Goal: Information Seeking & Learning: Learn about a topic

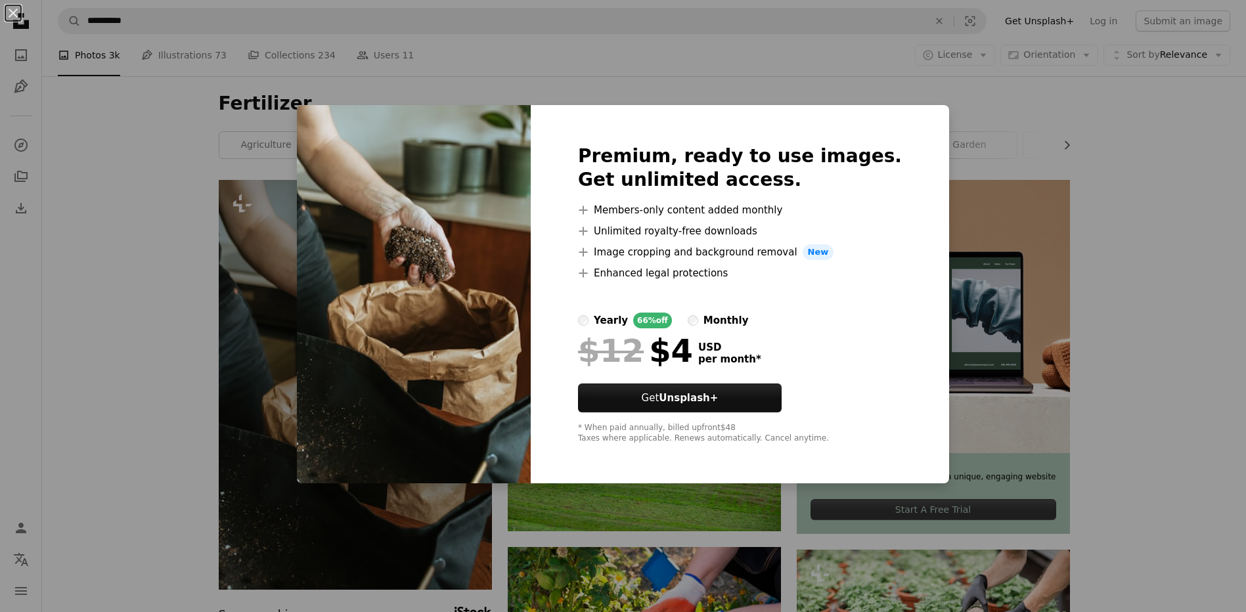
scroll to position [100, 0]
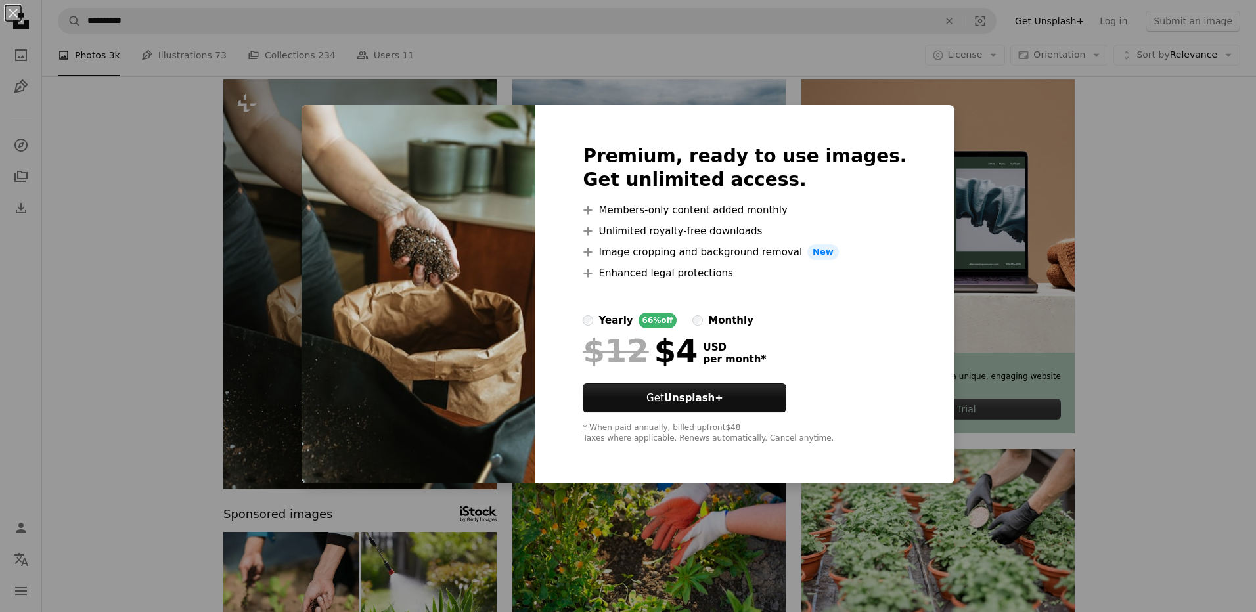
click at [226, 202] on div "An X shape Premium, ready to use images. Get unlimited access. A plus sign Memb…" at bounding box center [628, 306] width 1256 height 612
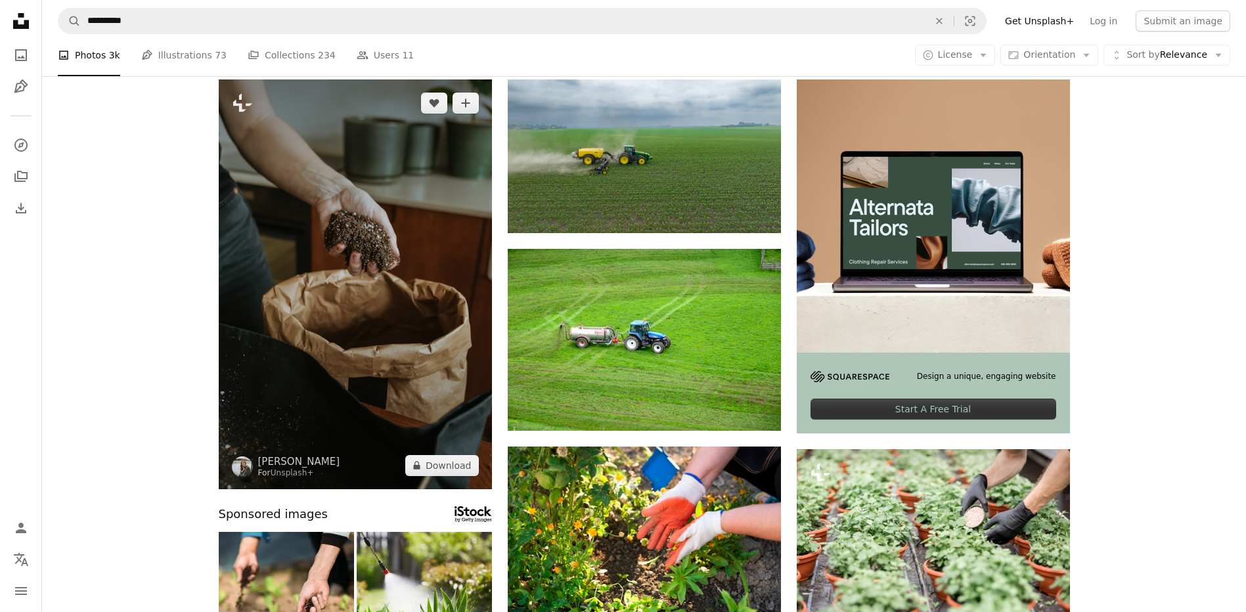
click at [305, 306] on img at bounding box center [355, 284] width 273 height 410
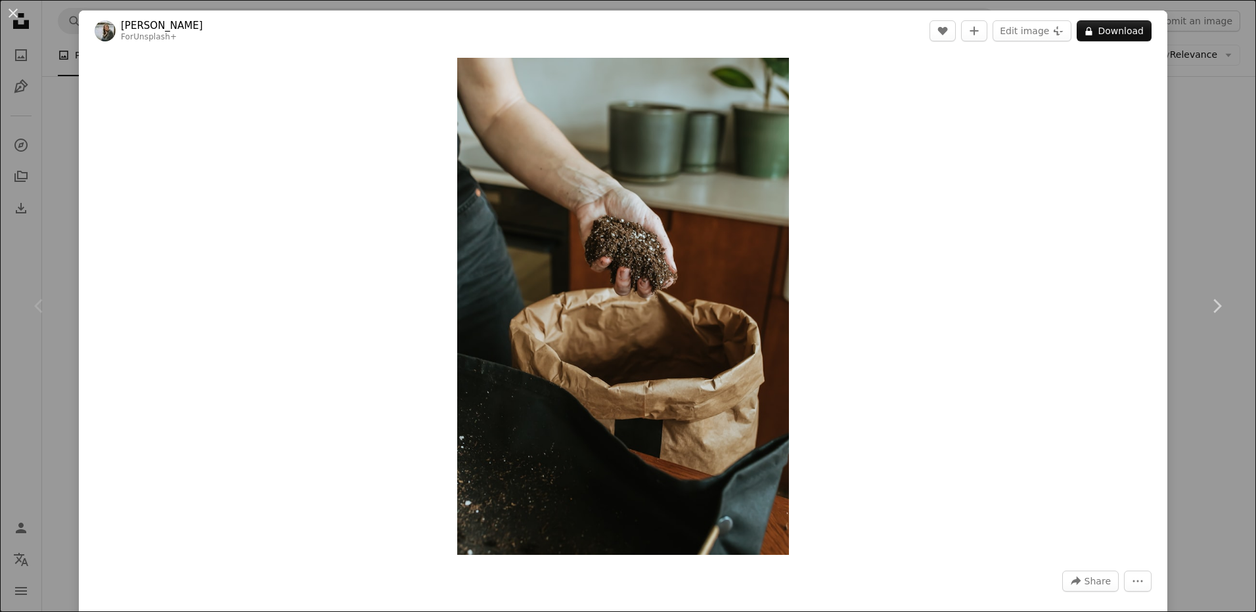
click at [18, 16] on button "An X shape" at bounding box center [13, 13] width 16 height 16
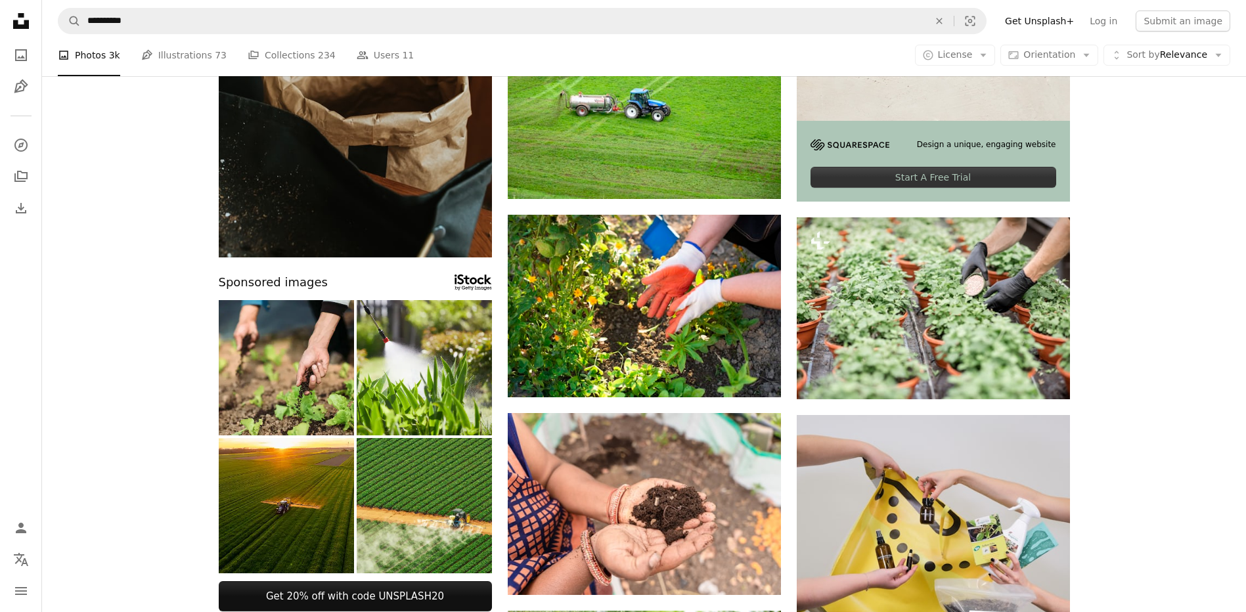
scroll to position [354, 0]
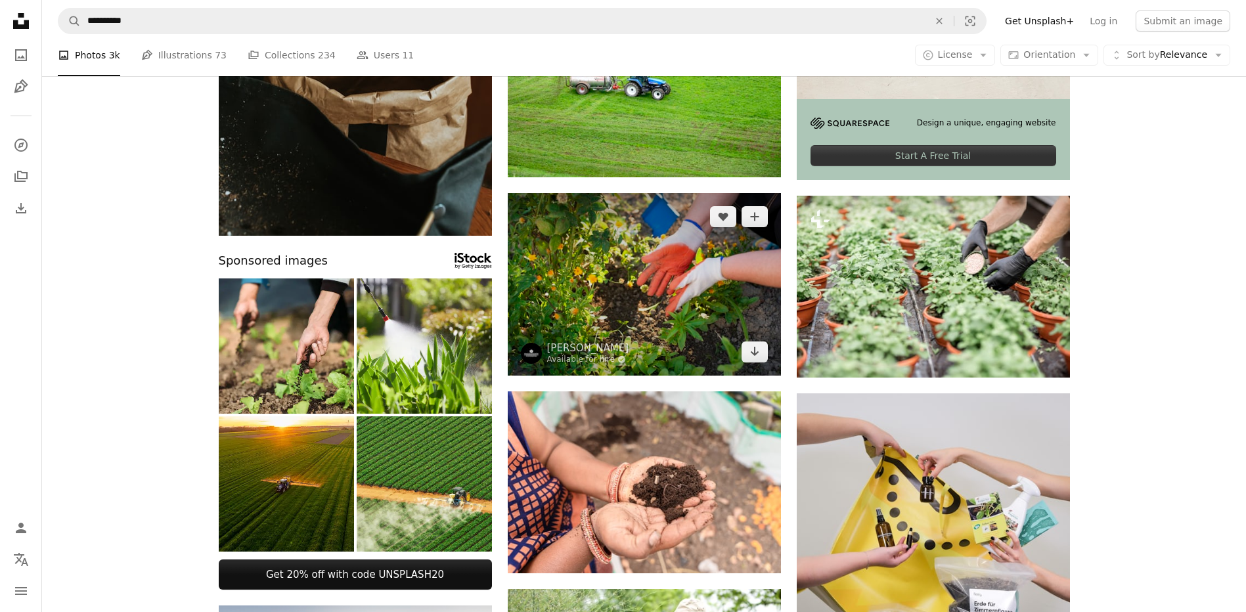
click at [585, 295] on img at bounding box center [644, 284] width 273 height 183
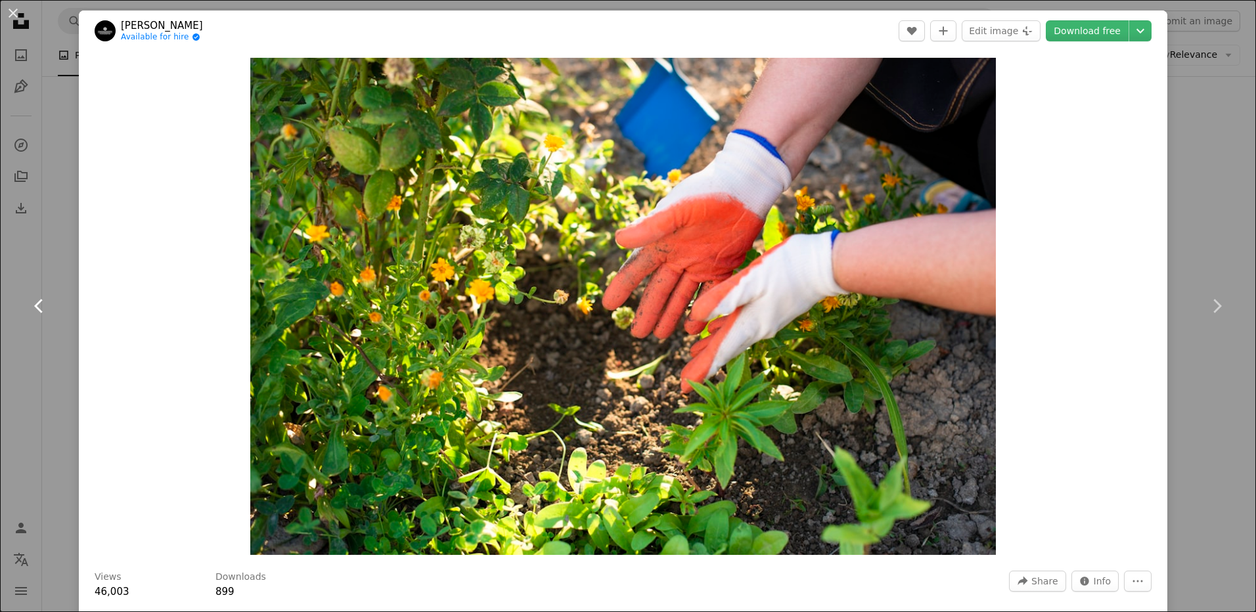
click at [55, 257] on link "Chevron left" at bounding box center [39, 306] width 79 height 126
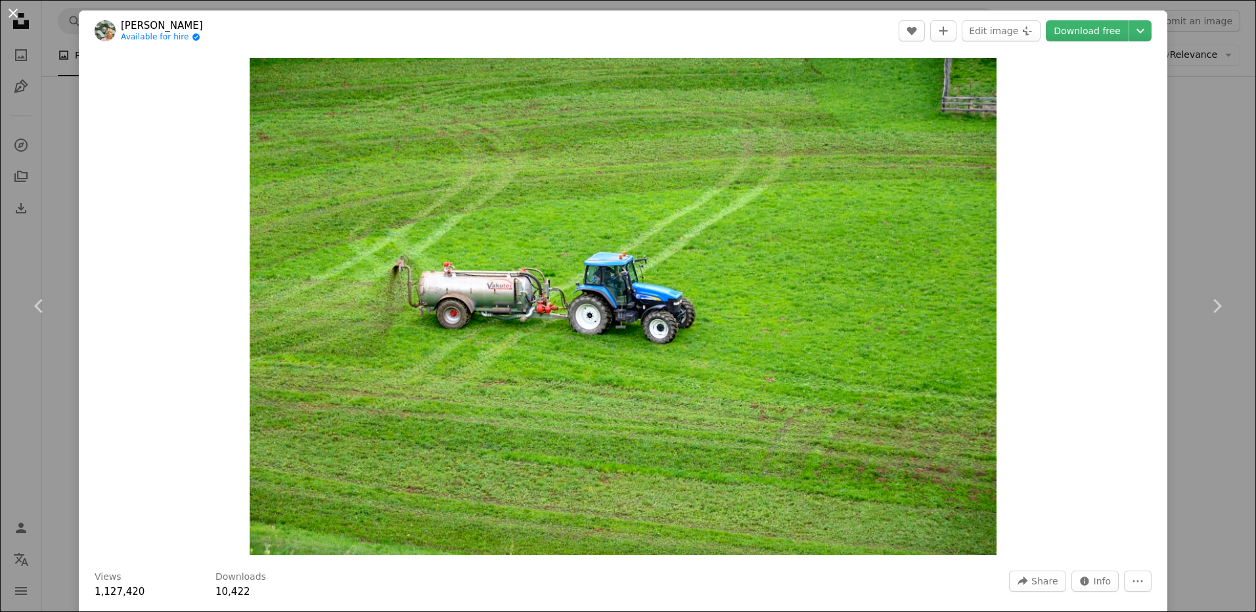
click at [11, 16] on button "An X shape" at bounding box center [13, 13] width 16 height 16
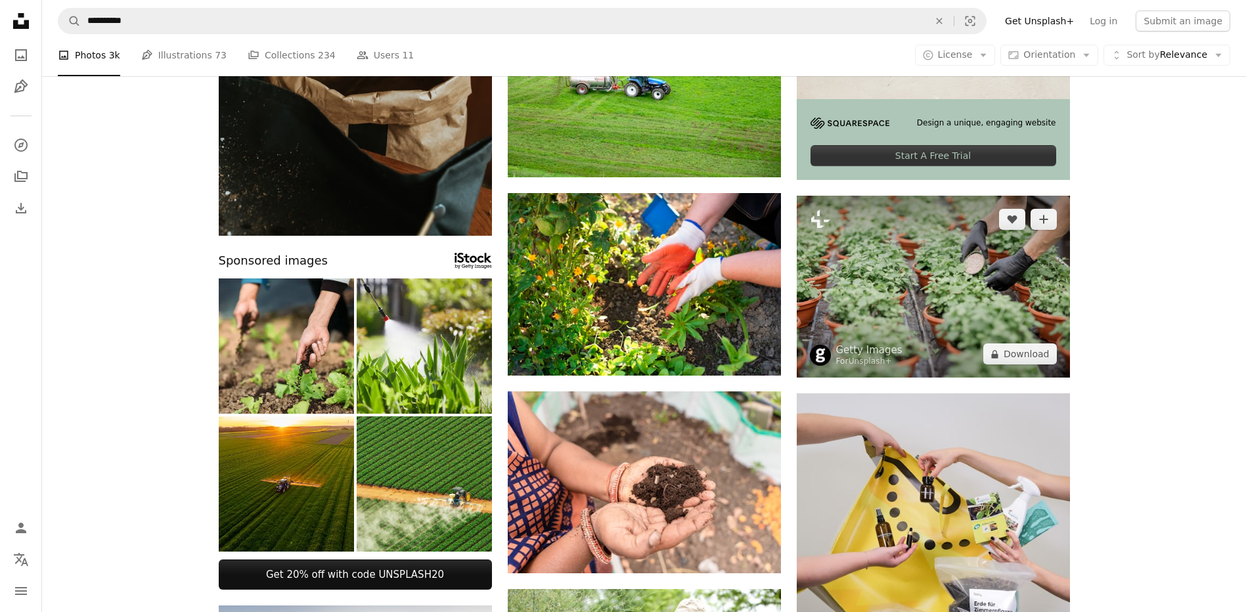
click at [983, 282] on img at bounding box center [933, 287] width 273 height 183
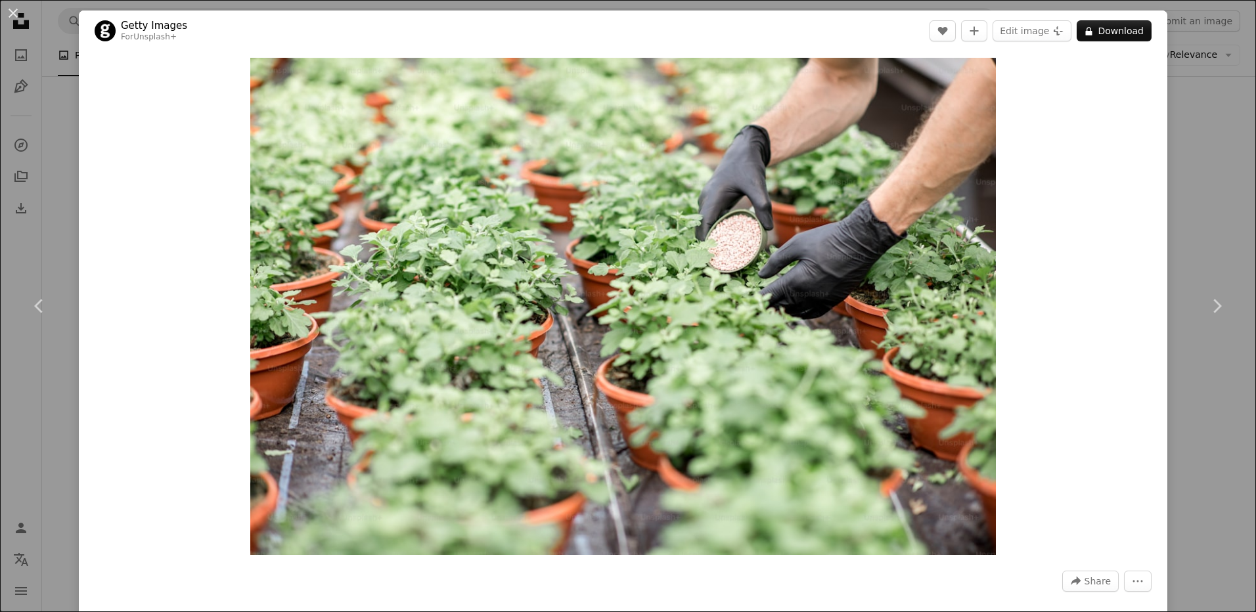
drag, startPoint x: 11, startPoint y: 14, endPoint x: 340, endPoint y: 202, distance: 378.0
click at [11, 14] on button "An X shape" at bounding box center [13, 13] width 16 height 16
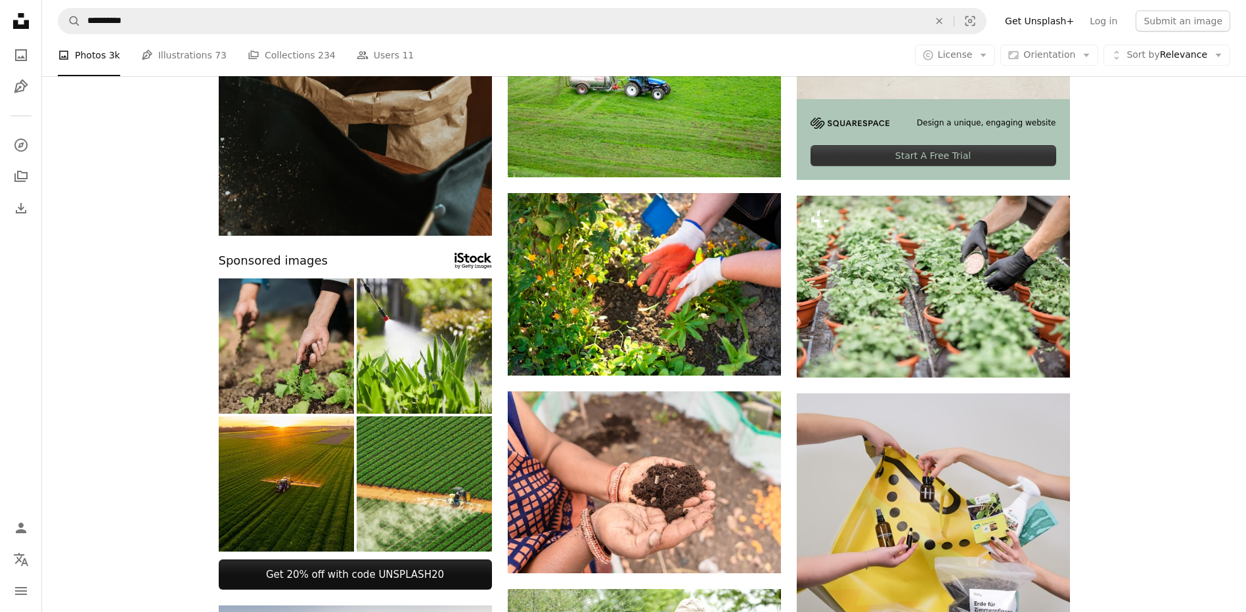
click at [294, 379] on img at bounding box center [286, 346] width 135 height 135
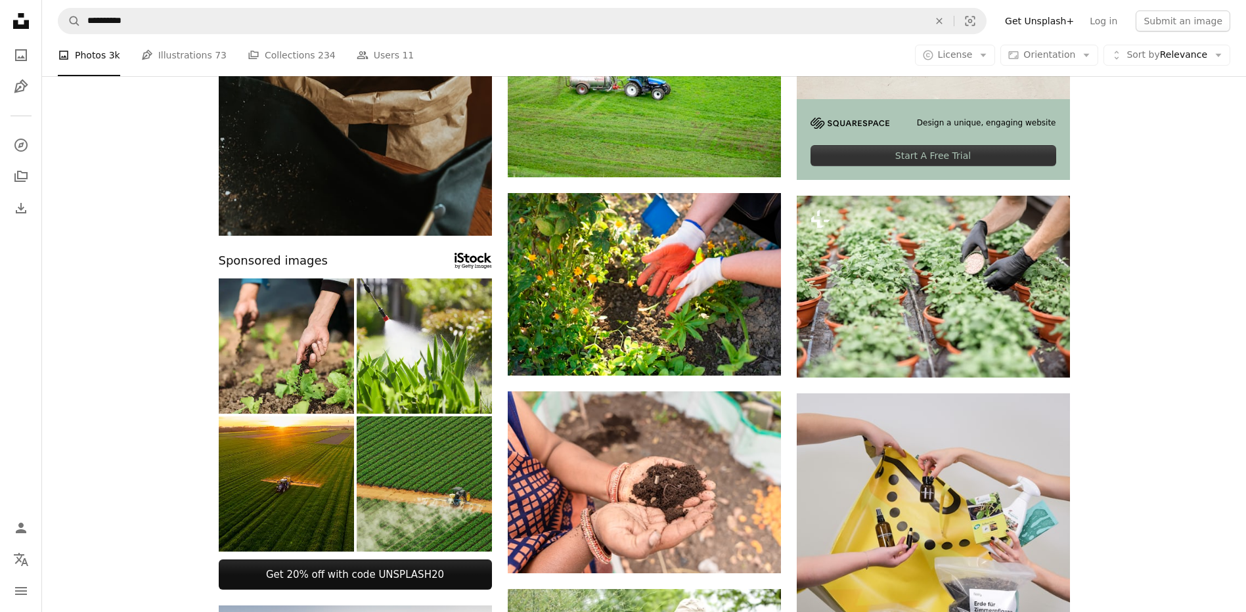
click at [451, 474] on img at bounding box center [424, 483] width 135 height 135
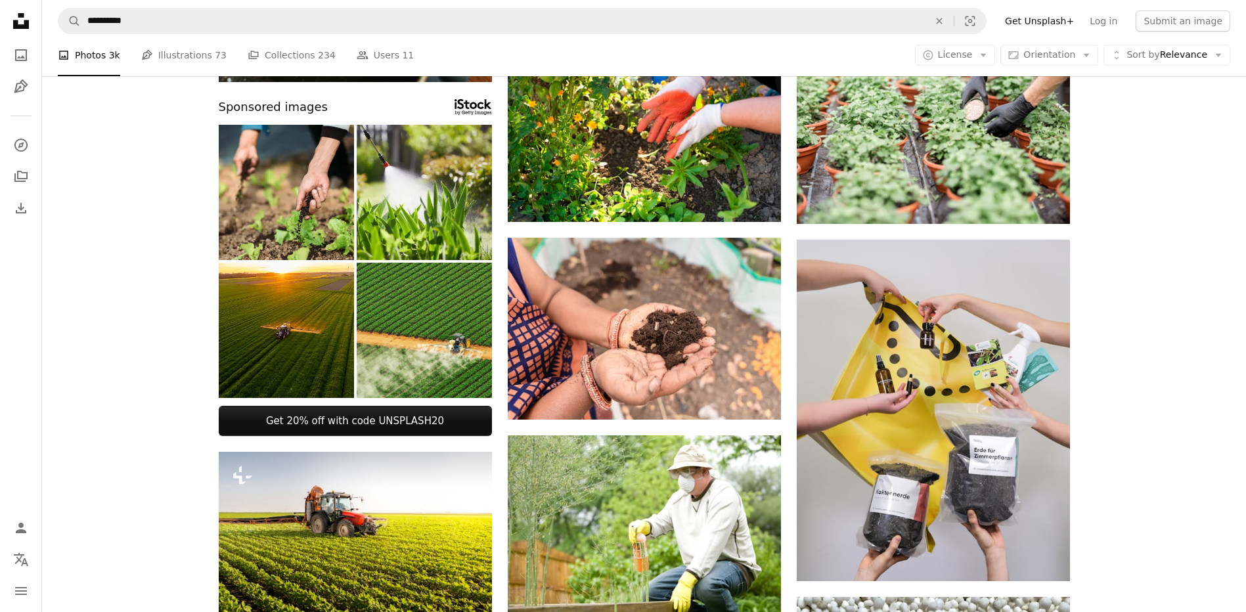
scroll to position [524, 0]
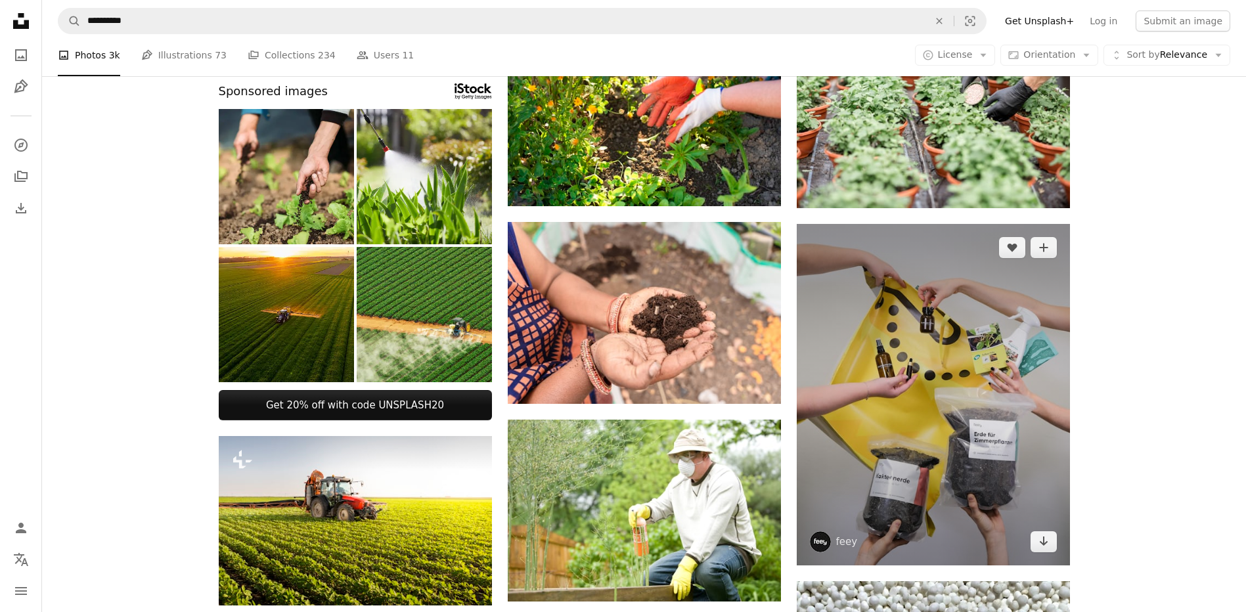
click at [901, 346] on img at bounding box center [933, 395] width 273 height 342
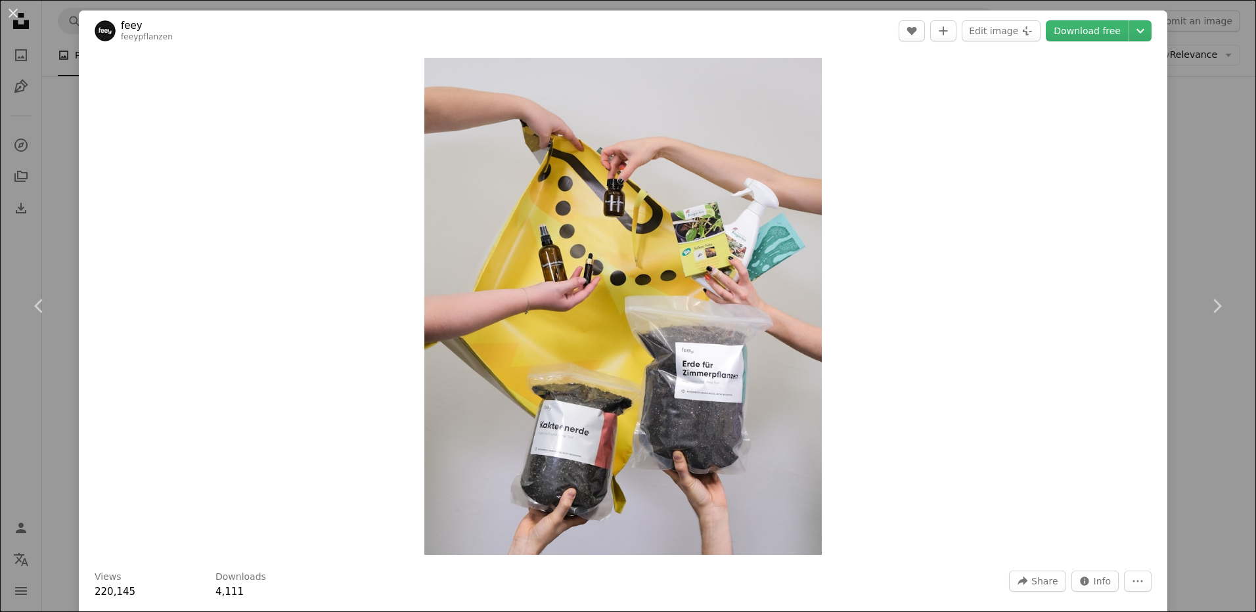
click at [1205, 183] on div "An X shape Chevron left Chevron right feey feeypflanzen A heart A plus sign Edi…" at bounding box center [628, 306] width 1256 height 612
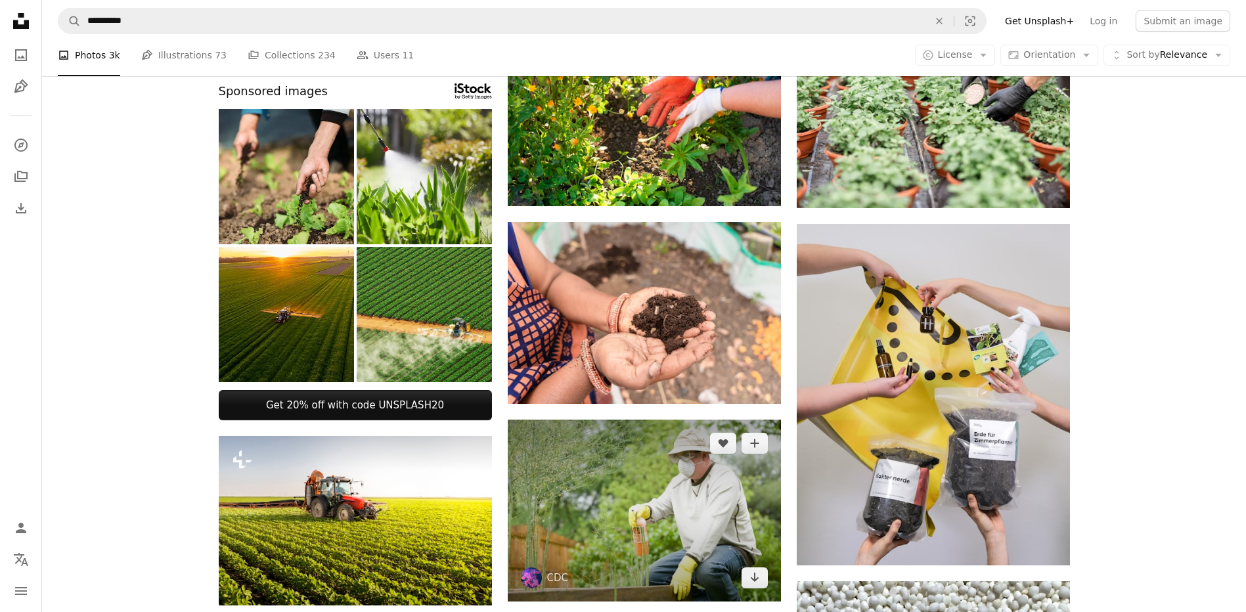
click at [636, 531] on img at bounding box center [644, 511] width 273 height 182
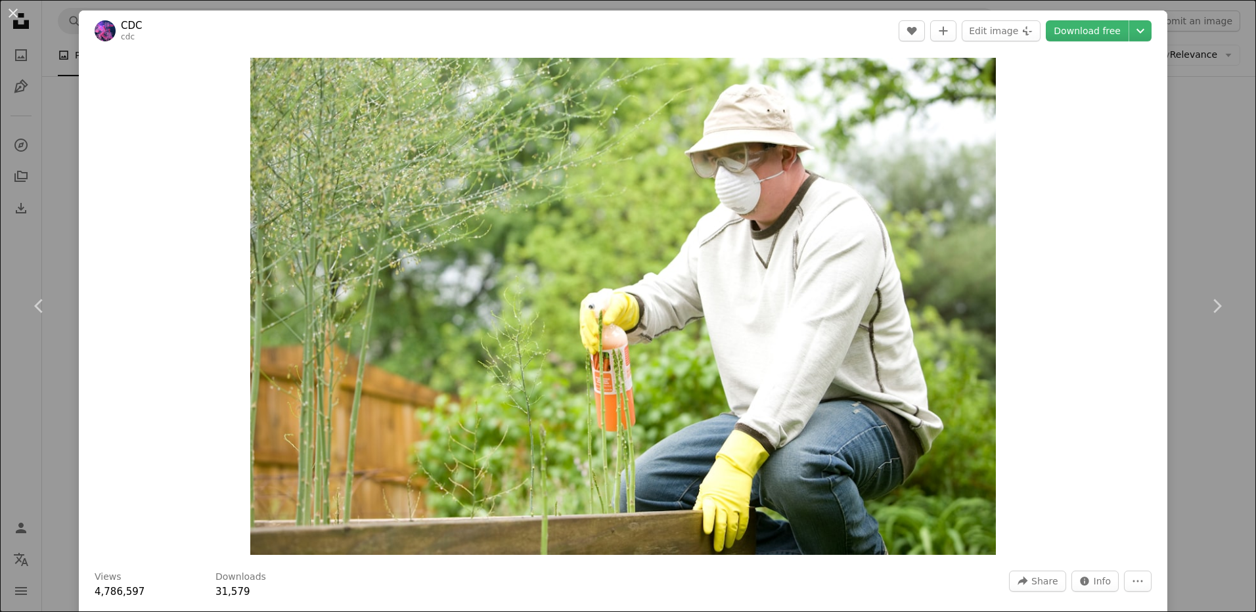
drag, startPoint x: 1199, startPoint y: 203, endPoint x: 1176, endPoint y: 208, distance: 24.2
click at [1199, 202] on div "An X shape Chevron left Chevron right CDC cdc A heart A plus sign Edit image Pl…" at bounding box center [628, 306] width 1256 height 612
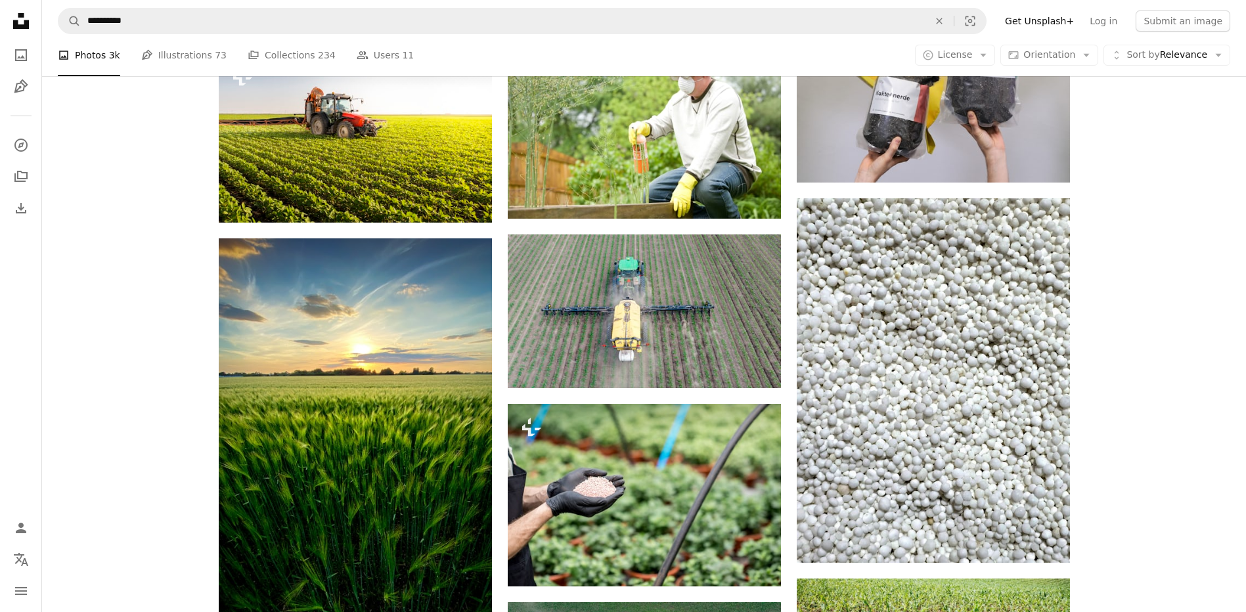
scroll to position [912, 0]
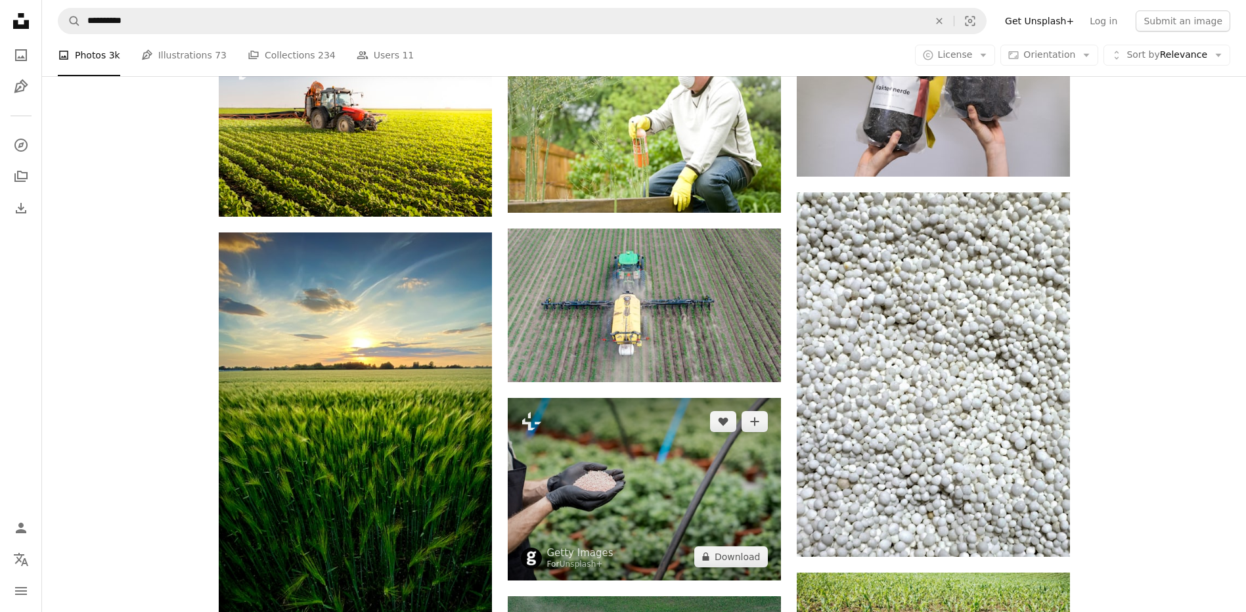
click at [633, 493] on img at bounding box center [644, 489] width 273 height 183
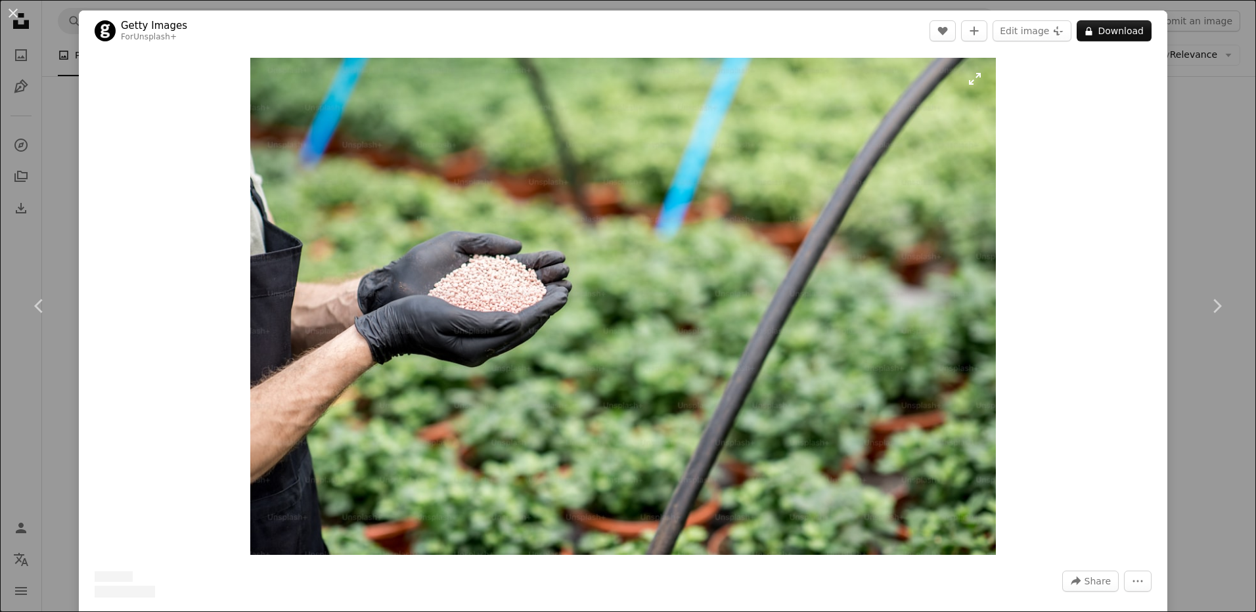
drag, startPoint x: 636, startPoint y: 380, endPoint x: 630, endPoint y: 286, distance: 93.5
click at [1215, 189] on div "An X shape Chevron left Chevron right Getty Images For Unsplash+ A heart A plus…" at bounding box center [628, 306] width 1256 height 612
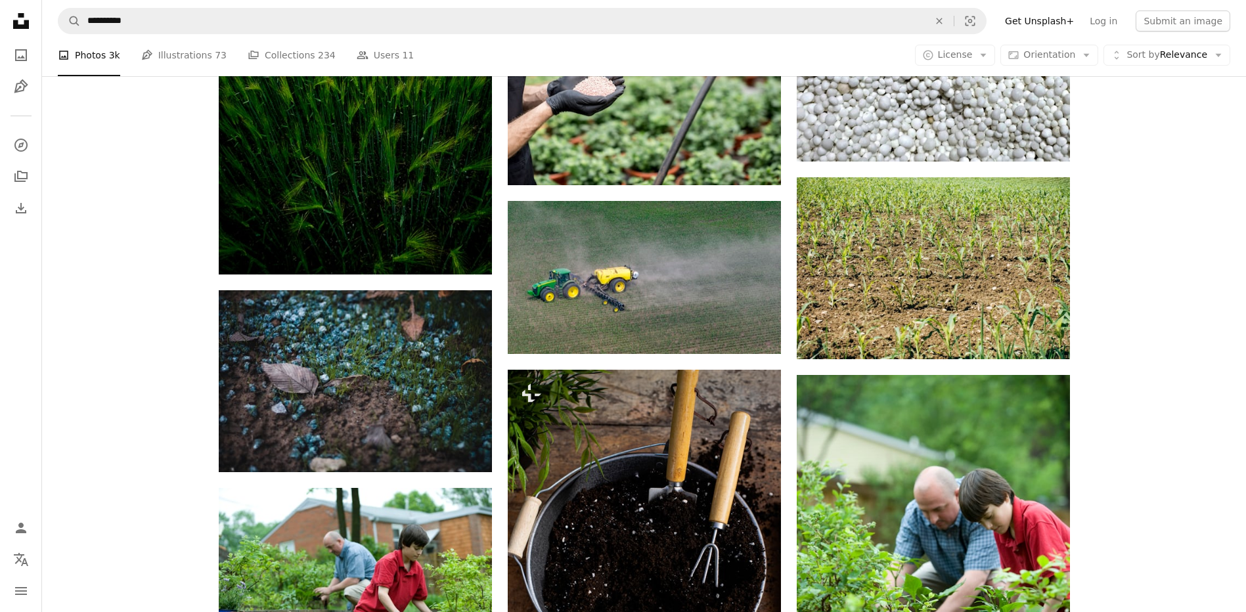
scroll to position [1310, 0]
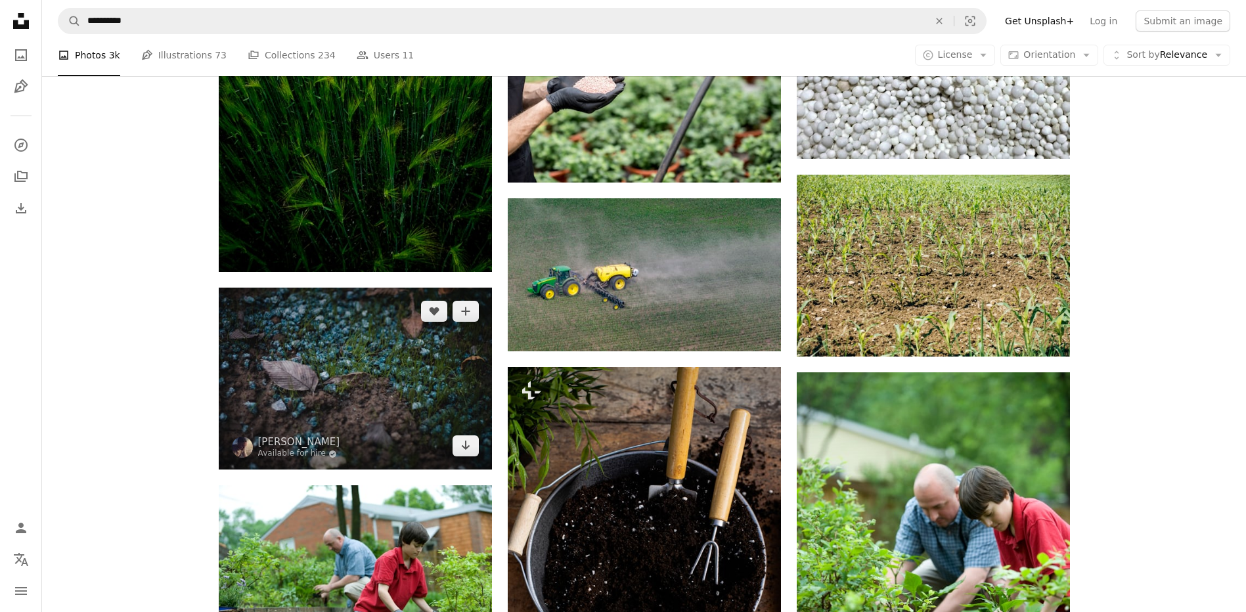
click at [345, 408] on img at bounding box center [355, 379] width 273 height 182
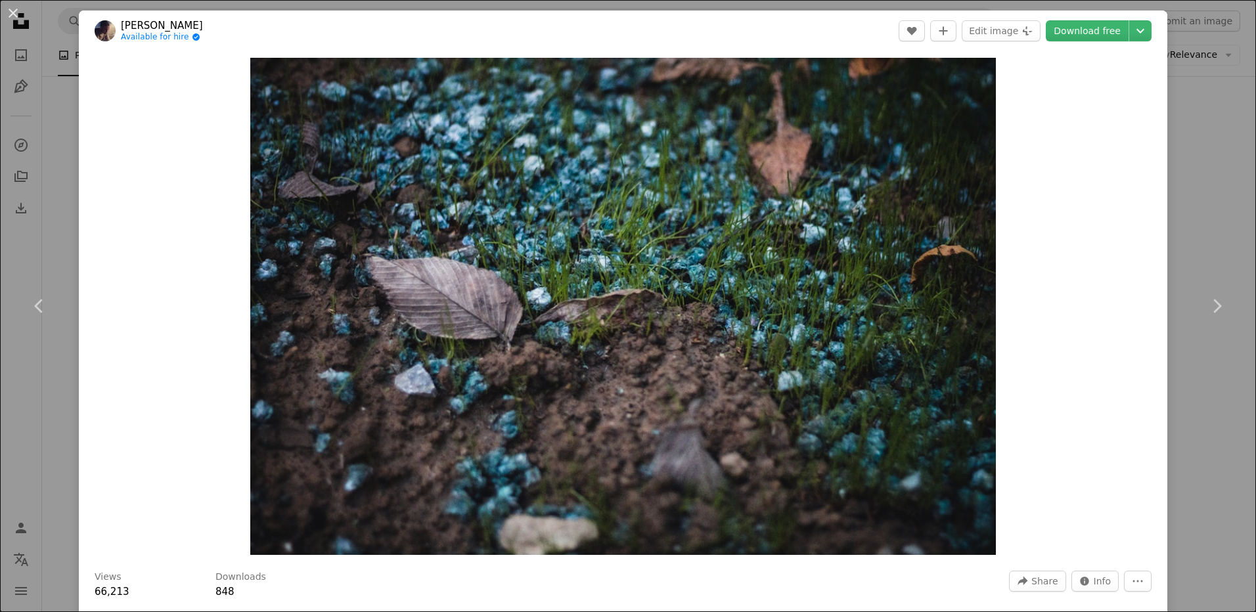
click at [1220, 49] on div "An X shape Chevron left Chevron right [PERSON_NAME] Available for hire A checkm…" at bounding box center [628, 306] width 1256 height 612
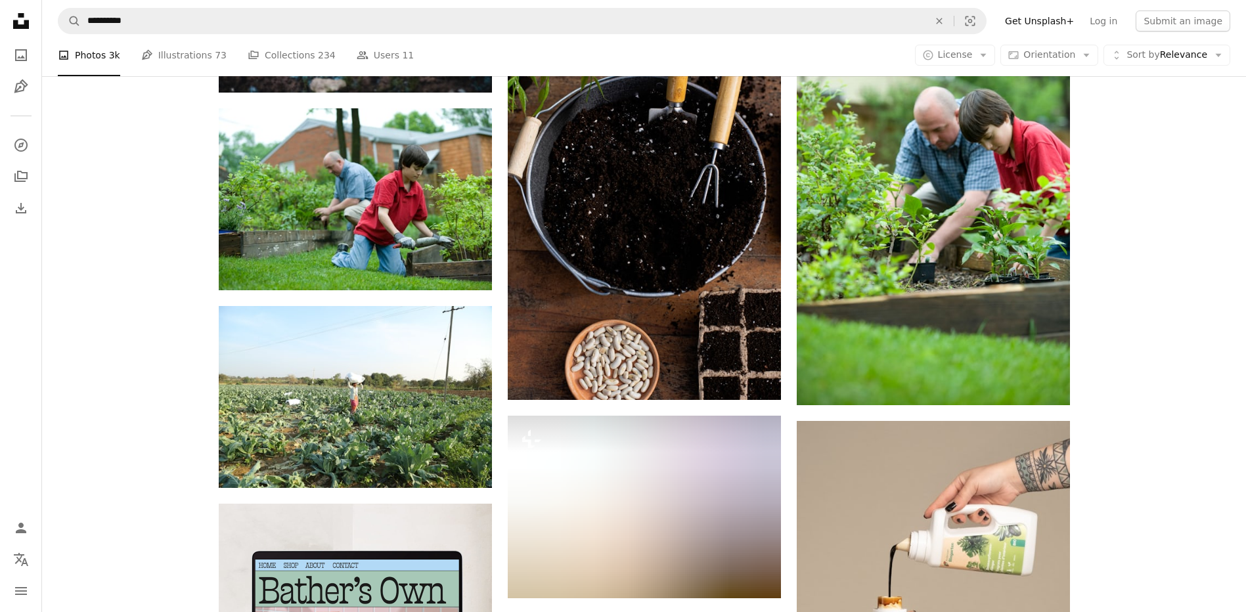
scroll to position [1720, 0]
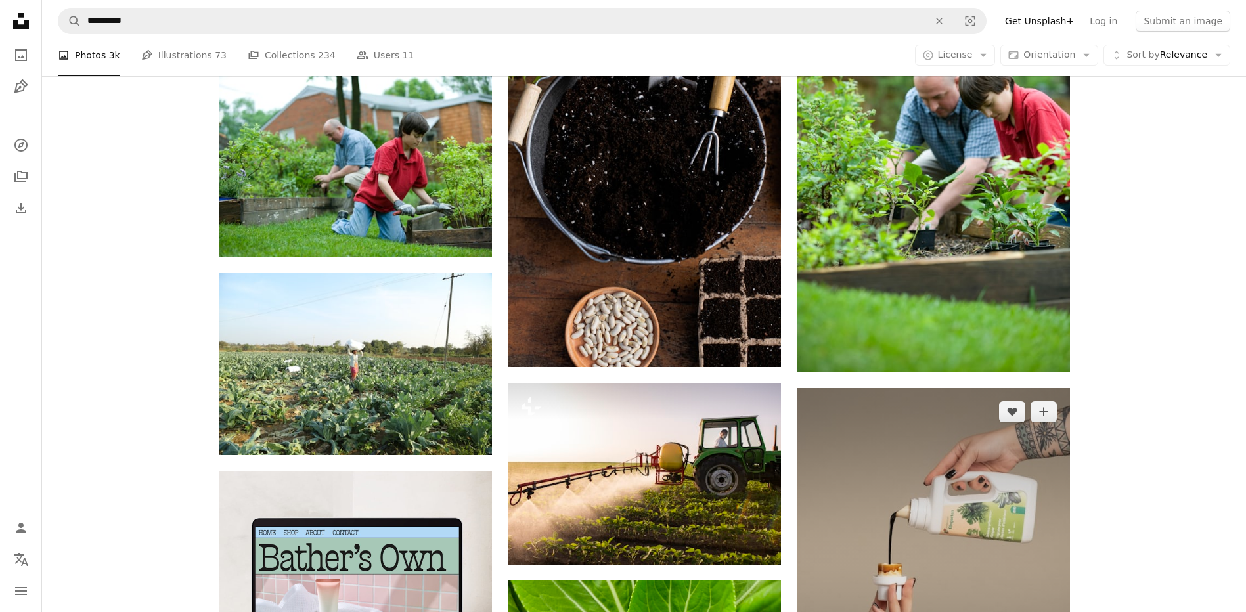
click at [973, 552] on img at bounding box center [933, 559] width 273 height 342
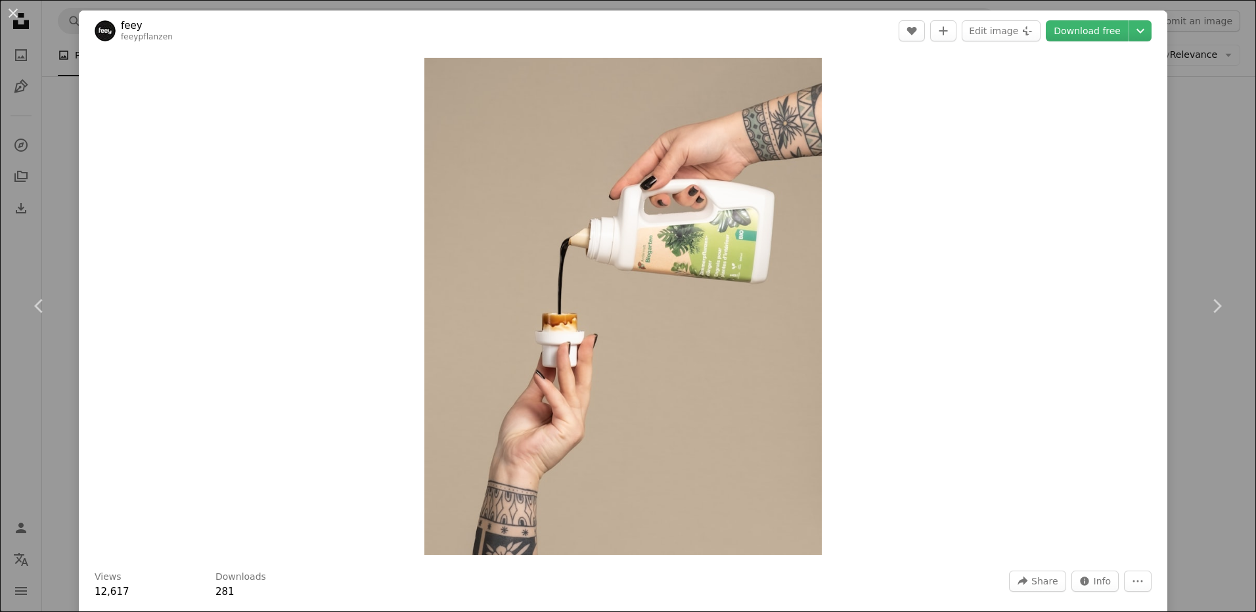
drag, startPoint x: 1220, startPoint y: 145, endPoint x: 1173, endPoint y: 140, distance: 46.9
click at [1218, 144] on div "An X shape Chevron left Chevron right feey feeypflanzen A heart A plus sign Edi…" at bounding box center [628, 306] width 1256 height 612
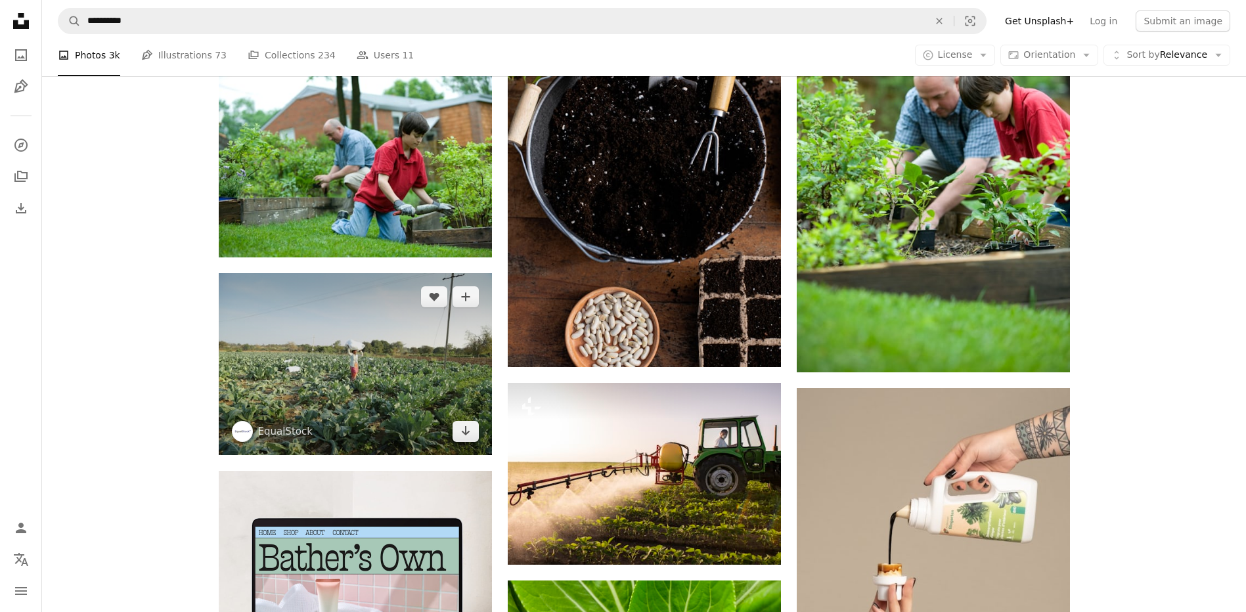
click at [403, 397] on img at bounding box center [355, 364] width 273 height 182
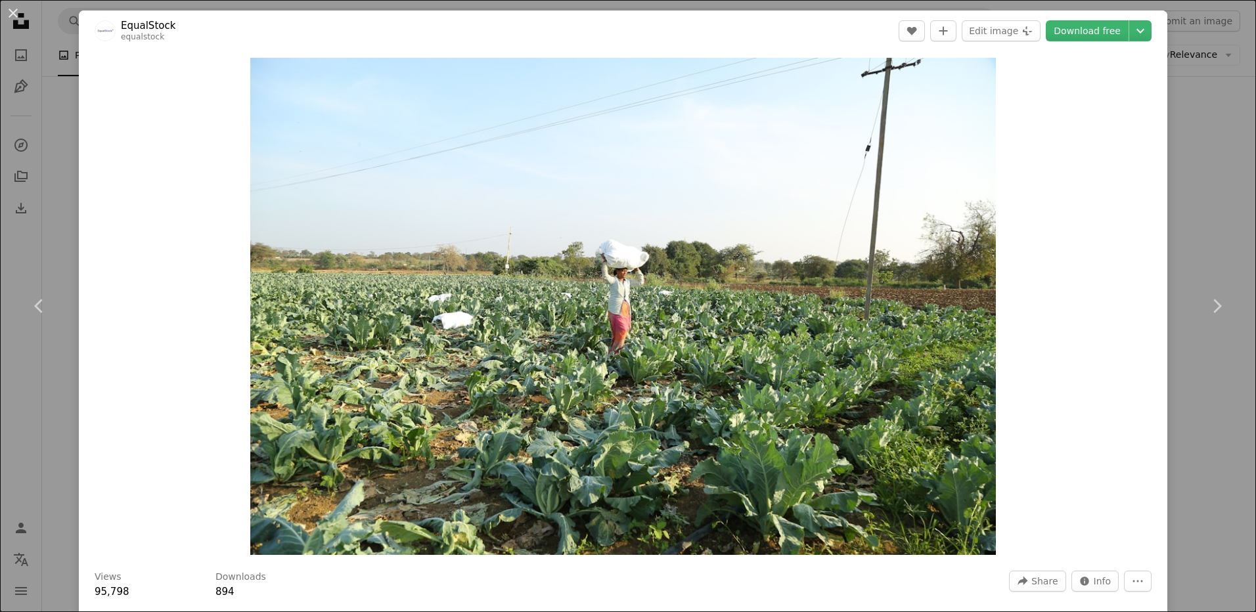
drag, startPoint x: 411, startPoint y: 328, endPoint x: 1248, endPoint y: 186, distance: 848.9
click at [1235, 187] on div "An X shape Chevron left Chevron right EqualStock equalstock A heart A plus sign…" at bounding box center [628, 306] width 1256 height 612
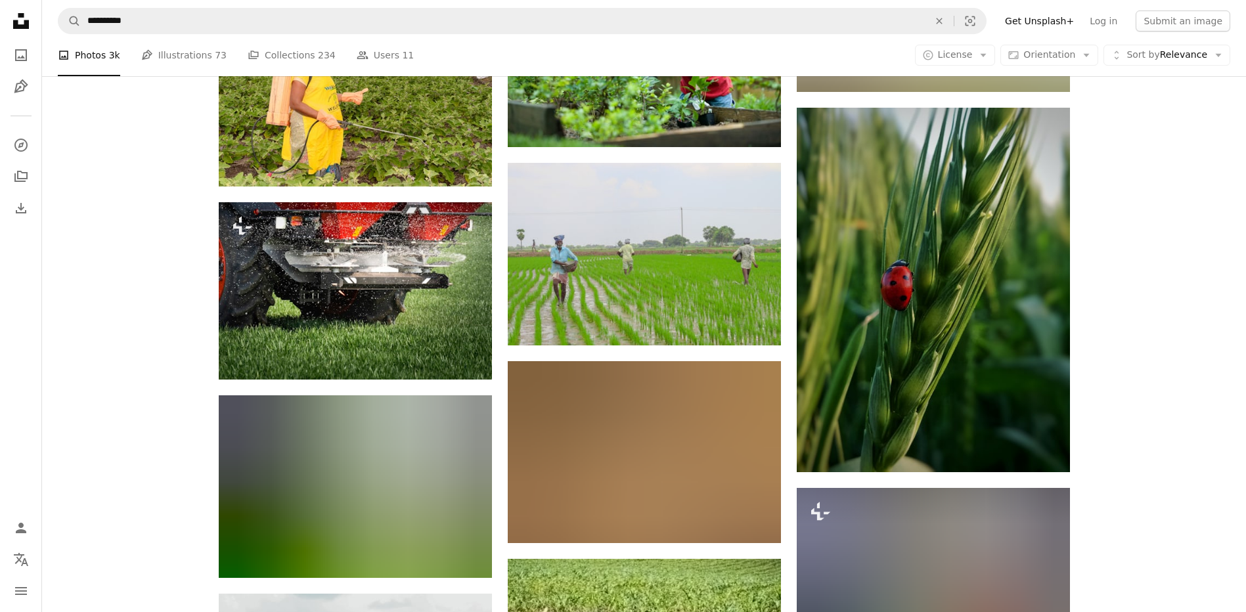
scroll to position [2562, 0]
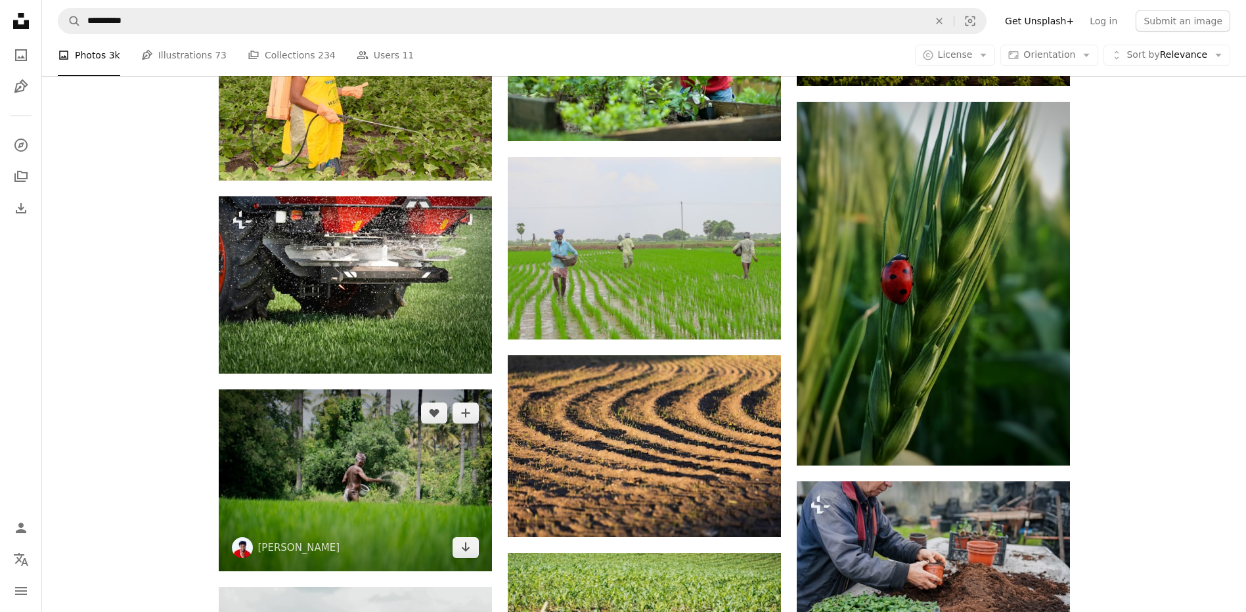
click at [307, 513] on img at bounding box center [355, 481] width 273 height 182
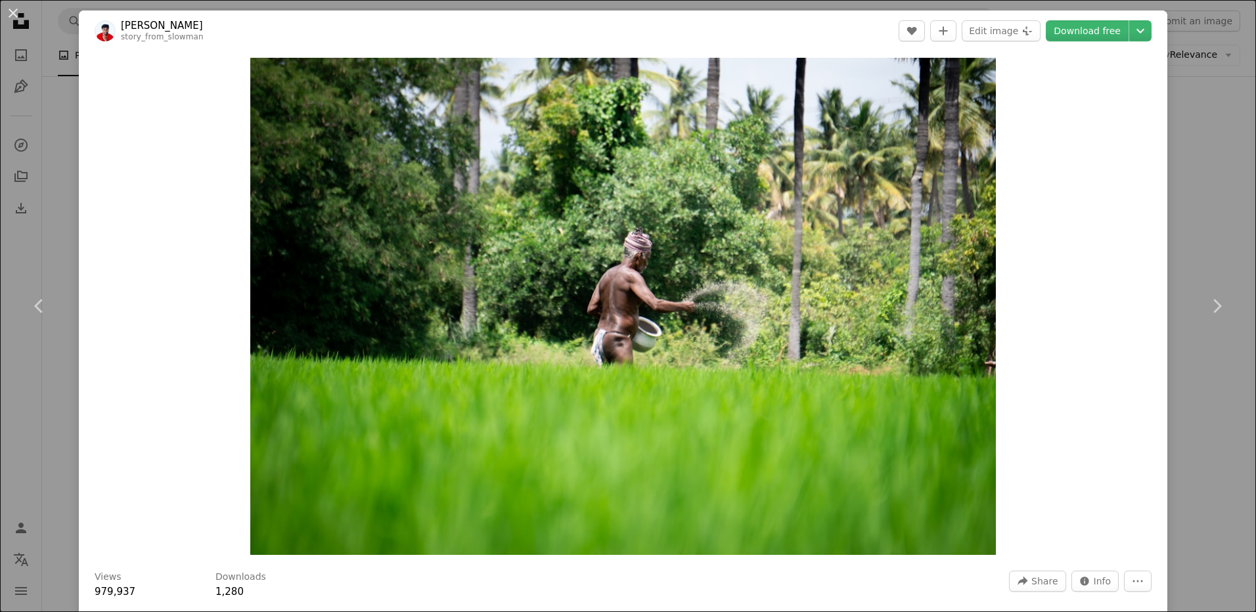
click at [1209, 156] on div "An X shape Chevron left Chevron right [PERSON_NAME] story_from_slowman A heart …" at bounding box center [628, 306] width 1256 height 612
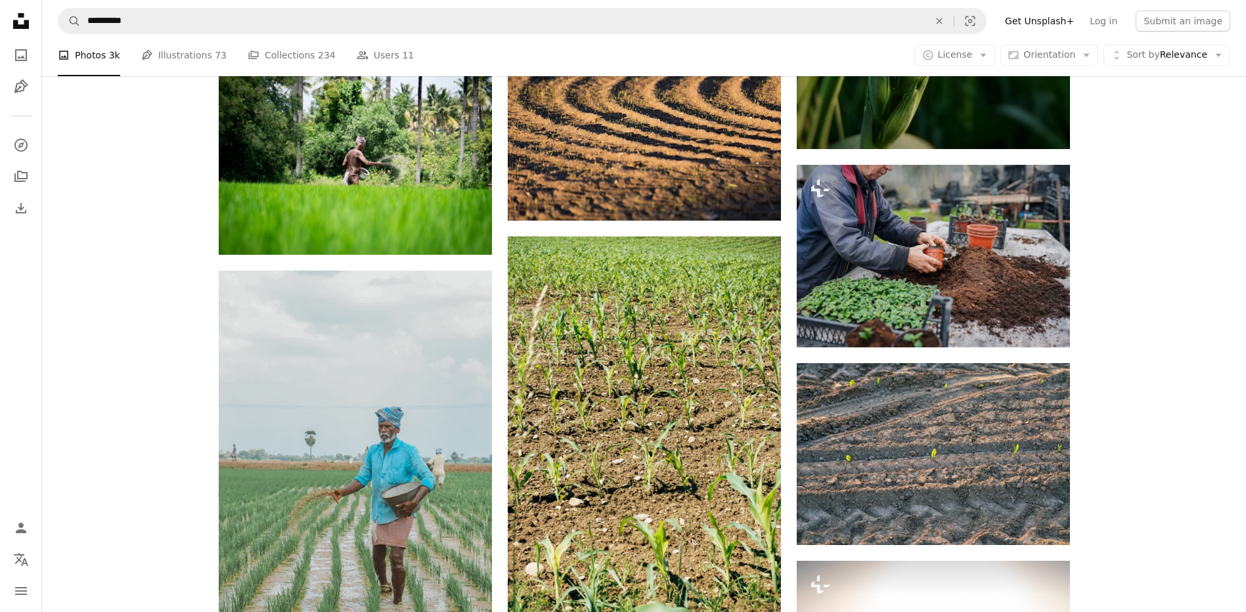
scroll to position [2885, 0]
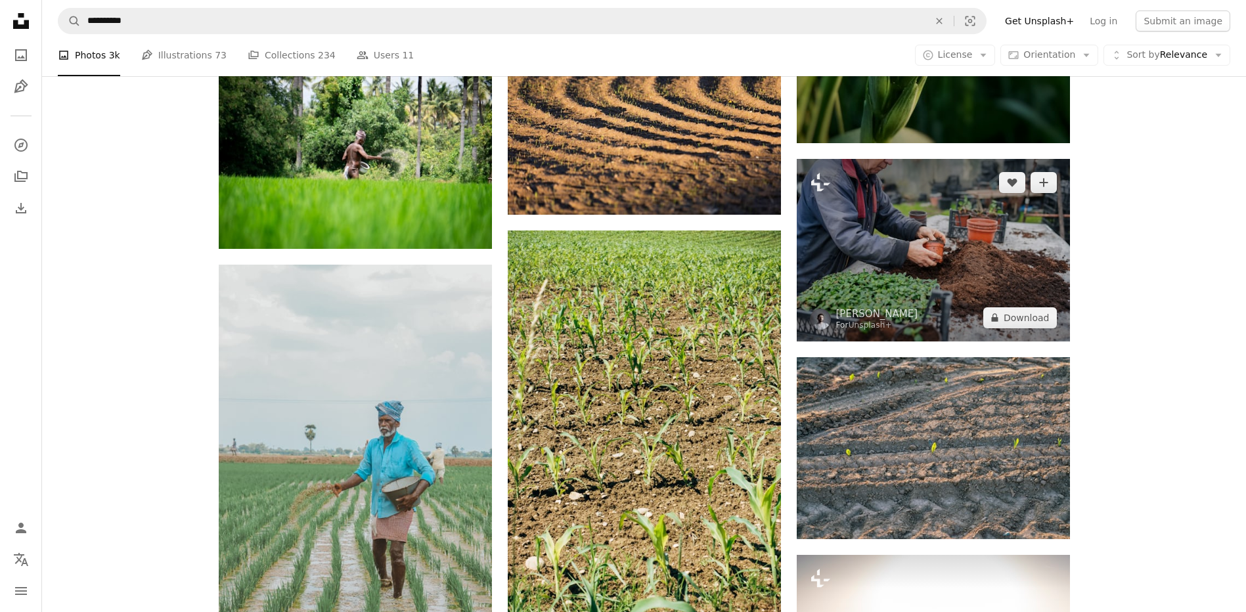
click at [963, 259] on img at bounding box center [933, 250] width 273 height 182
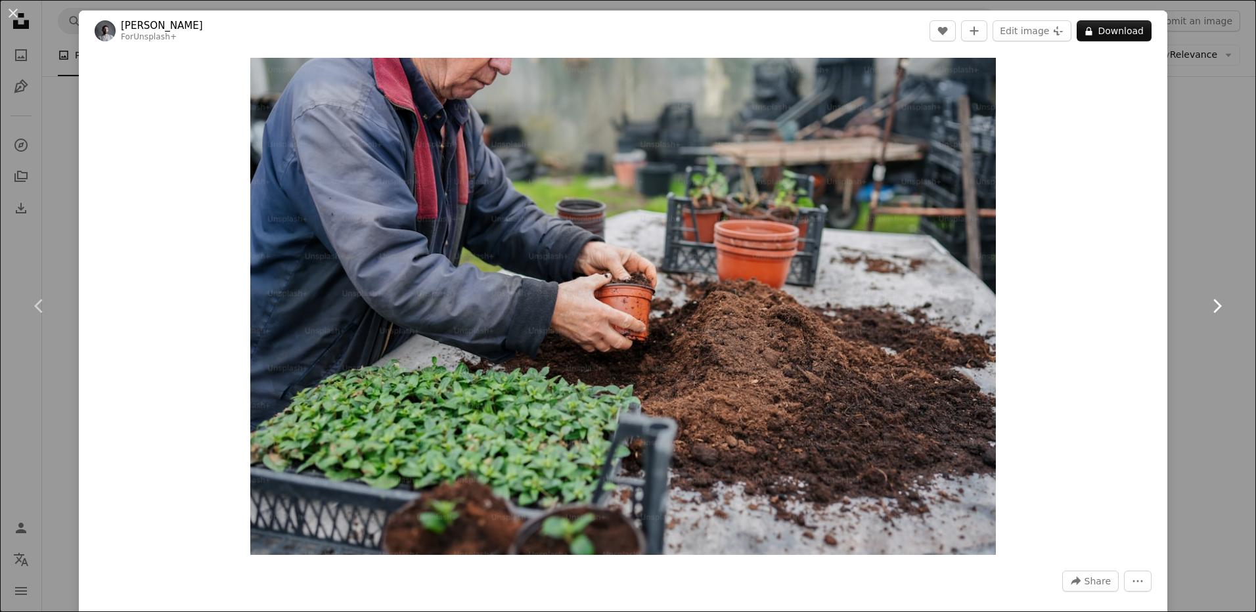
click at [1227, 250] on link "Chevron right" at bounding box center [1216, 306] width 79 height 126
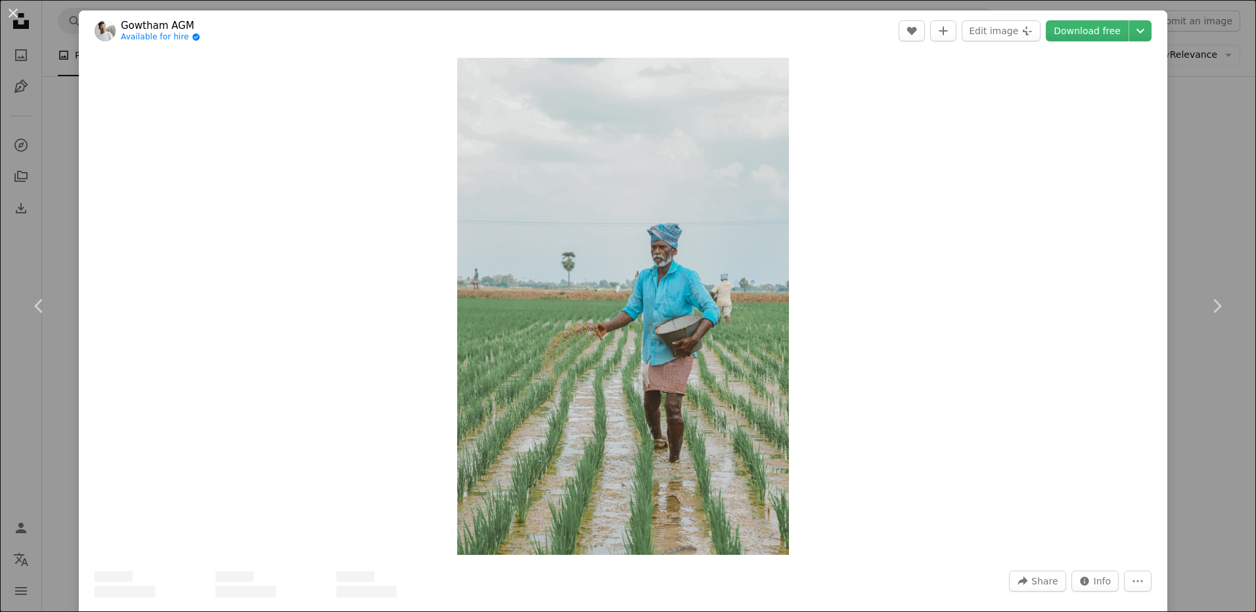
click at [1197, 245] on link "Chevron right" at bounding box center [1216, 306] width 79 height 126
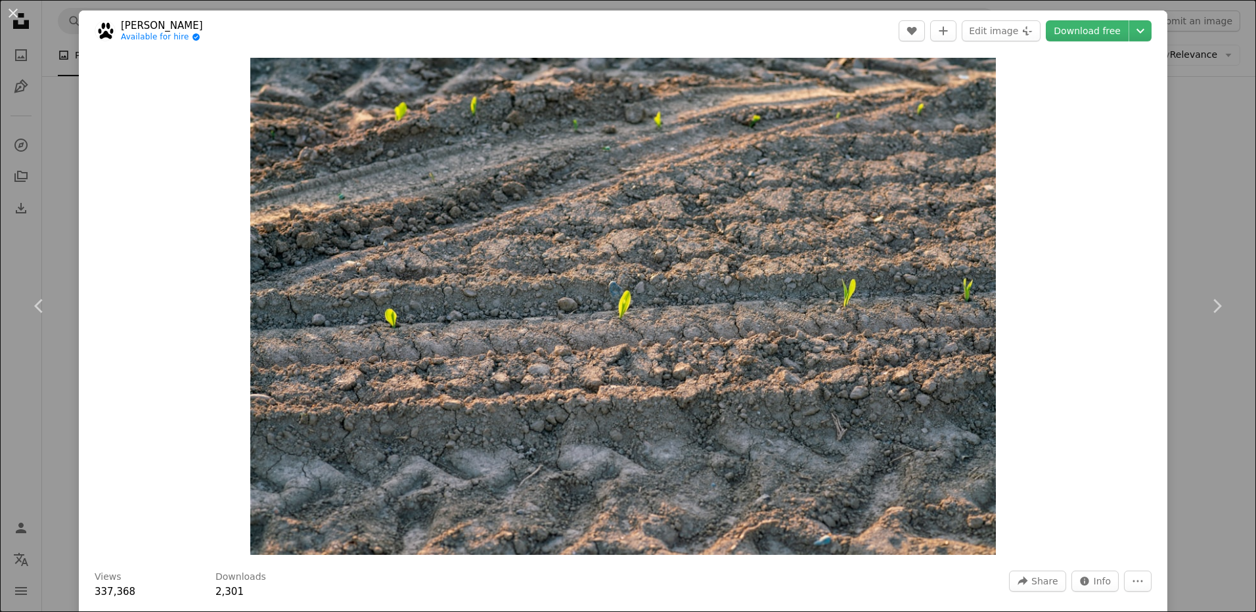
click at [1190, 50] on div "An X shape Chevron left Chevron right [PERSON_NAME] Available for hire A checkm…" at bounding box center [628, 306] width 1256 height 612
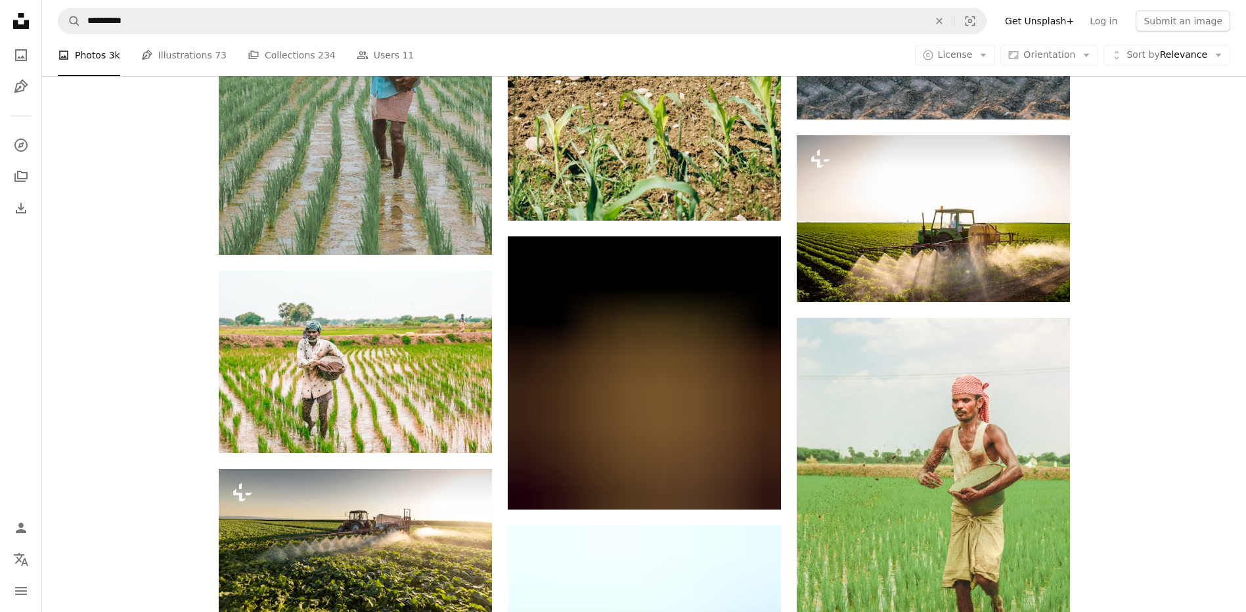
scroll to position [3312, 0]
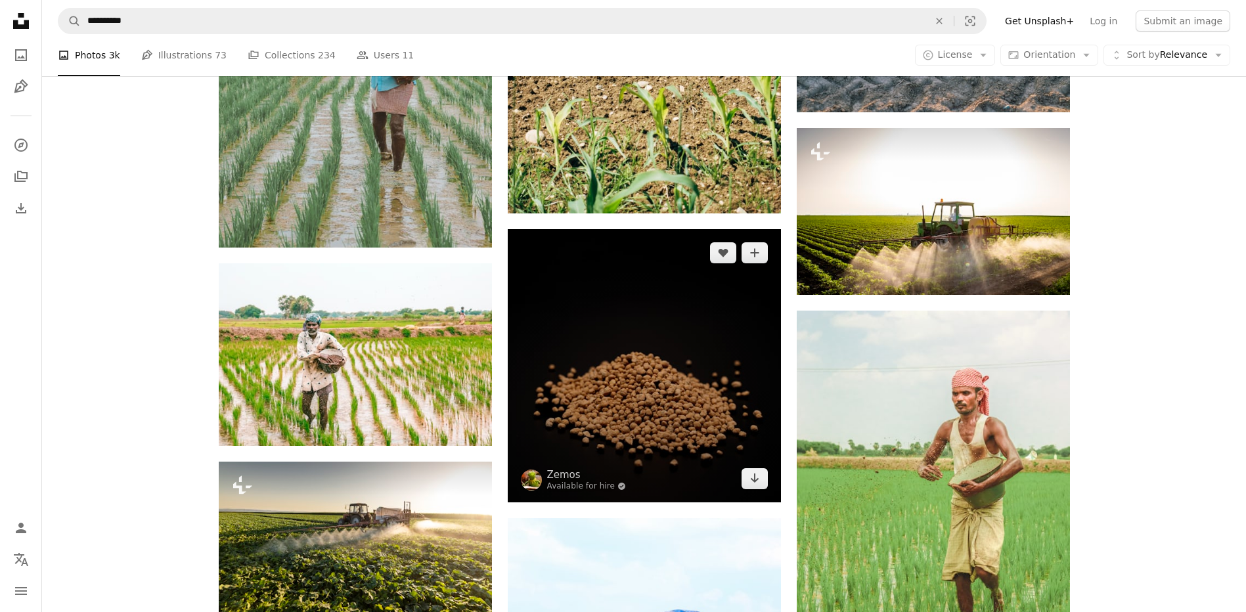
click at [568, 382] on img at bounding box center [644, 365] width 273 height 273
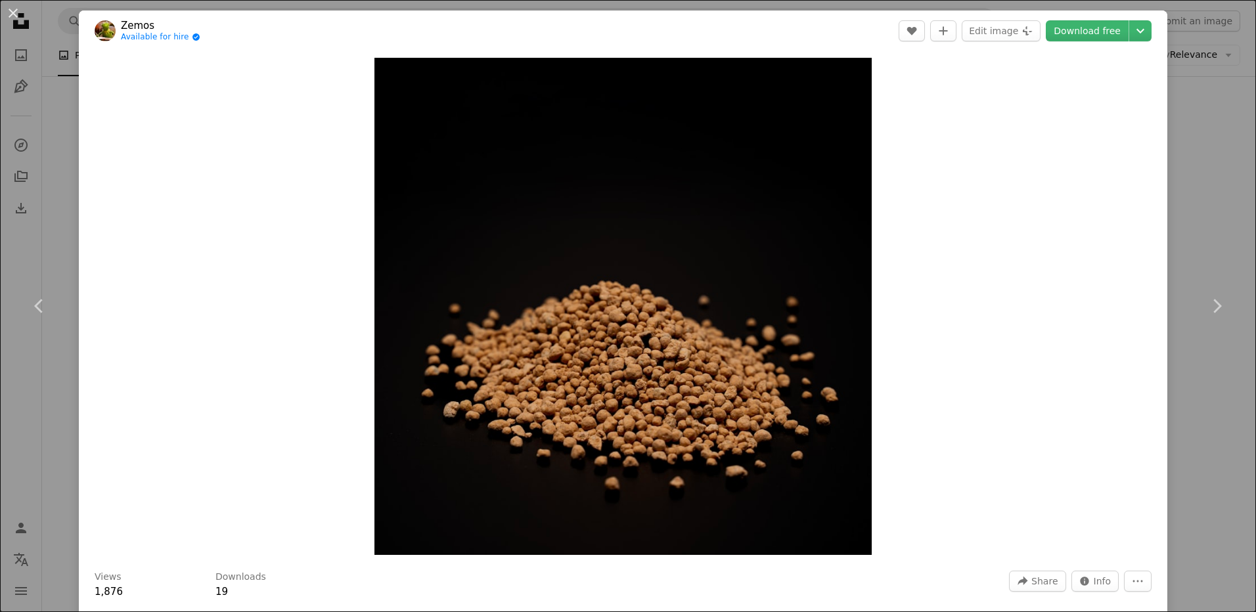
click at [1201, 437] on div "An X shape Chevron left Chevron right Zemos Available for hire A checkmark insi…" at bounding box center [628, 306] width 1256 height 612
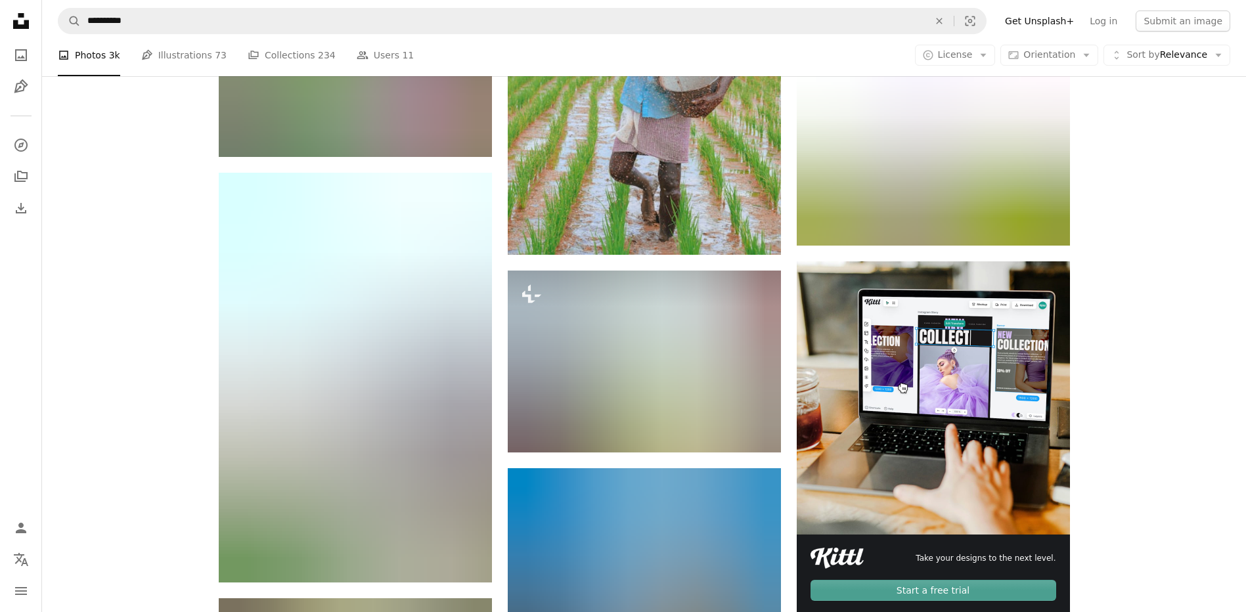
scroll to position [4000, 0]
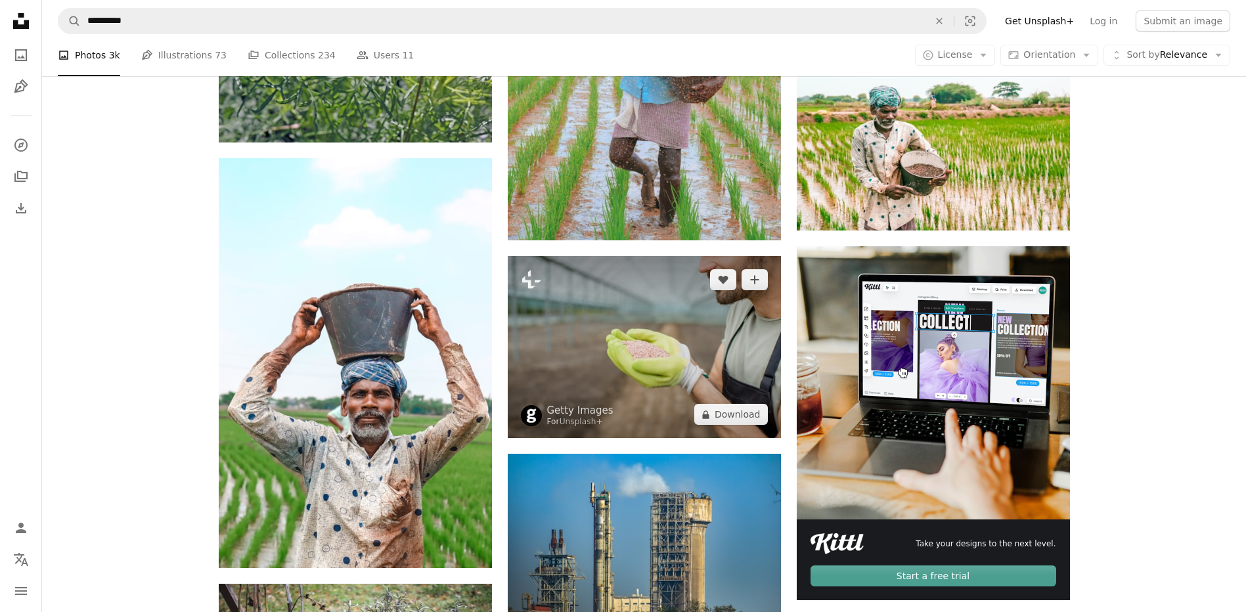
click at [642, 376] on img at bounding box center [644, 347] width 273 height 183
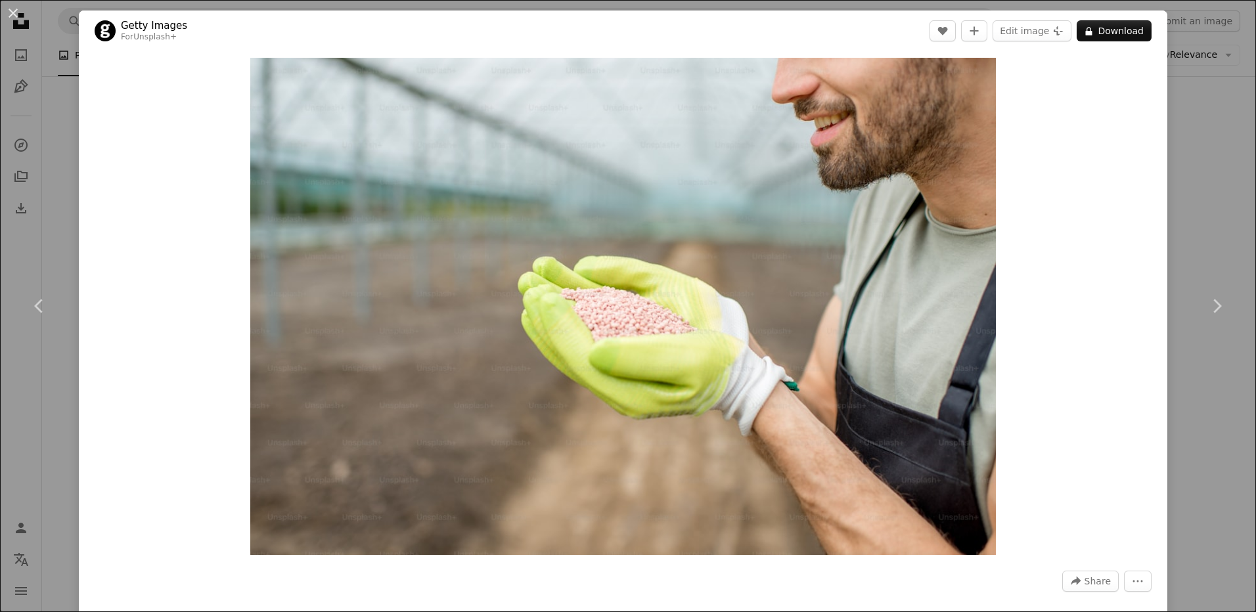
click at [1194, 69] on div "An X shape Chevron left Chevron right Getty Images For Unsplash+ A heart A plus…" at bounding box center [628, 306] width 1256 height 612
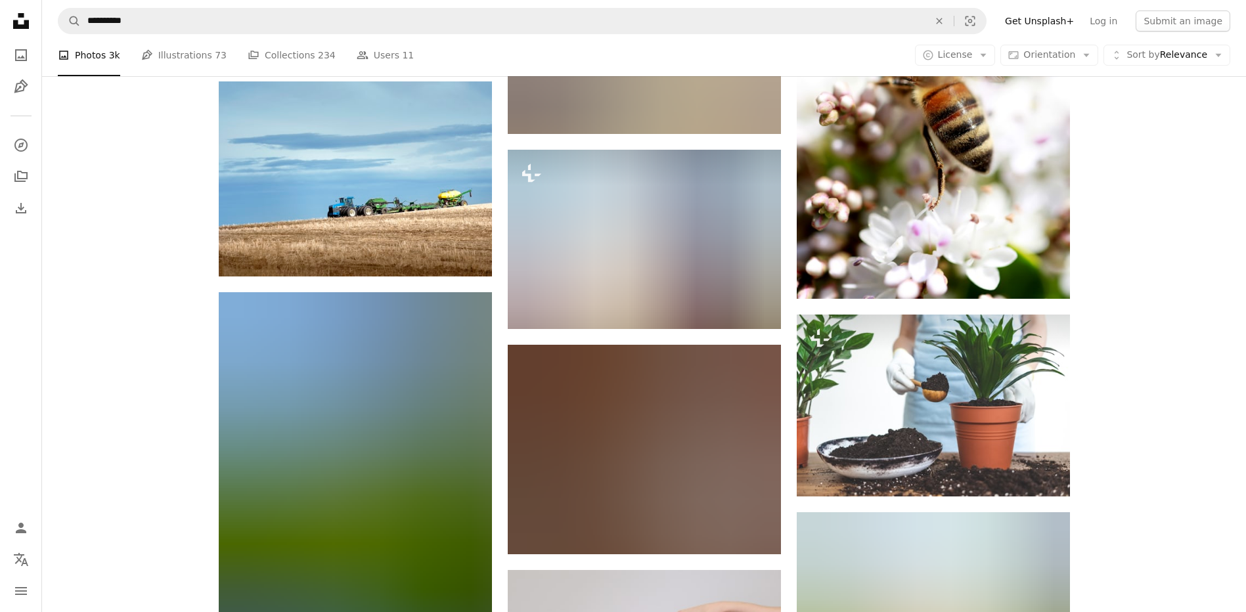
scroll to position [4905, 0]
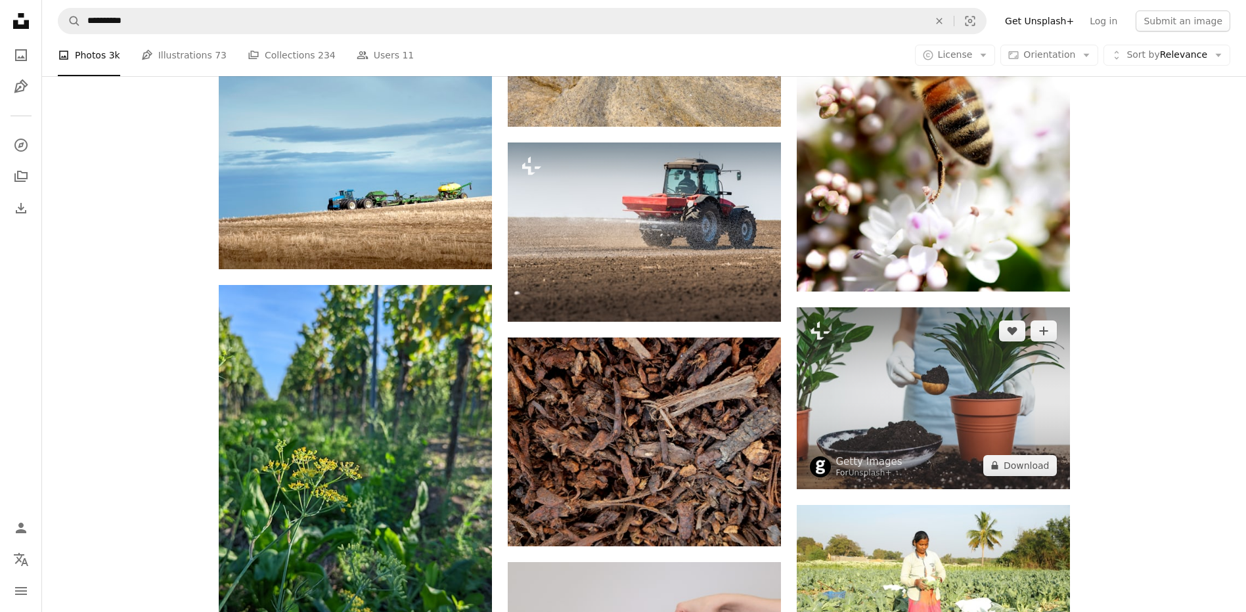
click at [921, 399] on img at bounding box center [933, 398] width 273 height 182
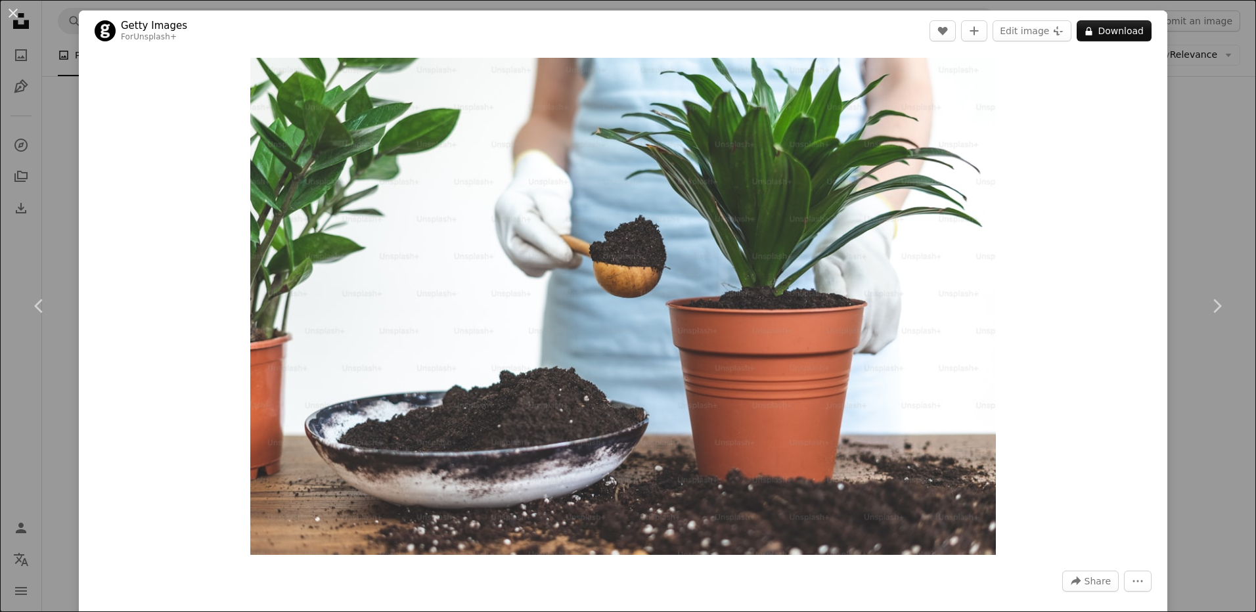
drag, startPoint x: 1222, startPoint y: 161, endPoint x: 1218, endPoint y: 149, distance: 12.5
click at [1222, 160] on div "An X shape Chevron left Chevron right Getty Images For Unsplash+ A heart A plus…" at bounding box center [628, 306] width 1256 height 612
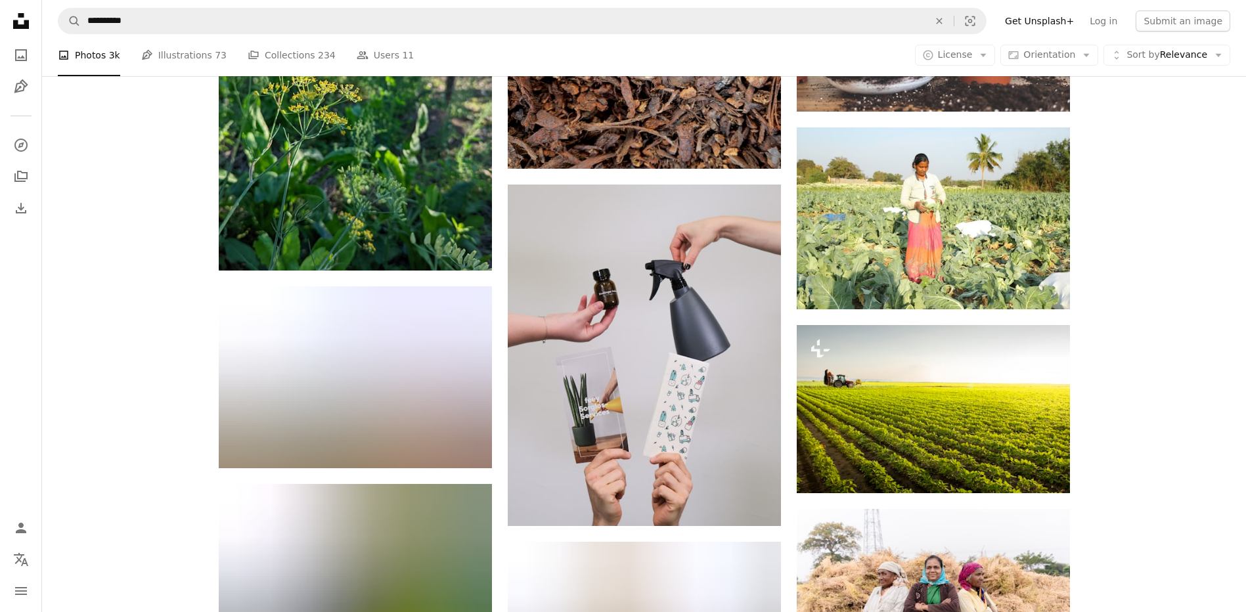
scroll to position [5292, 0]
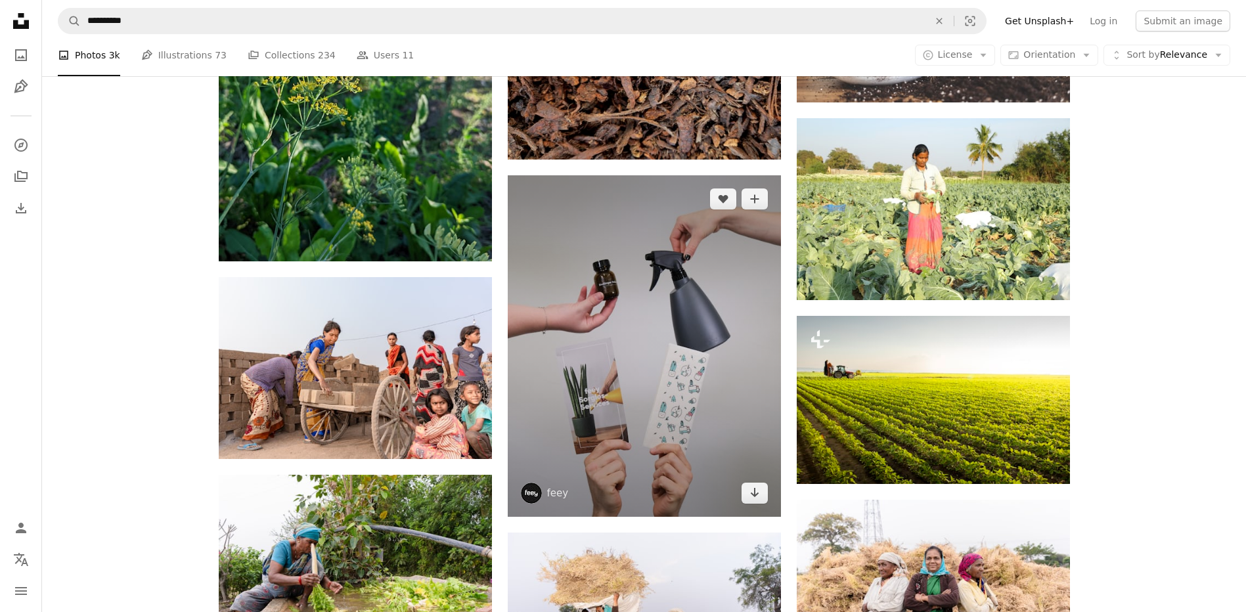
click at [621, 318] on img at bounding box center [644, 346] width 273 height 342
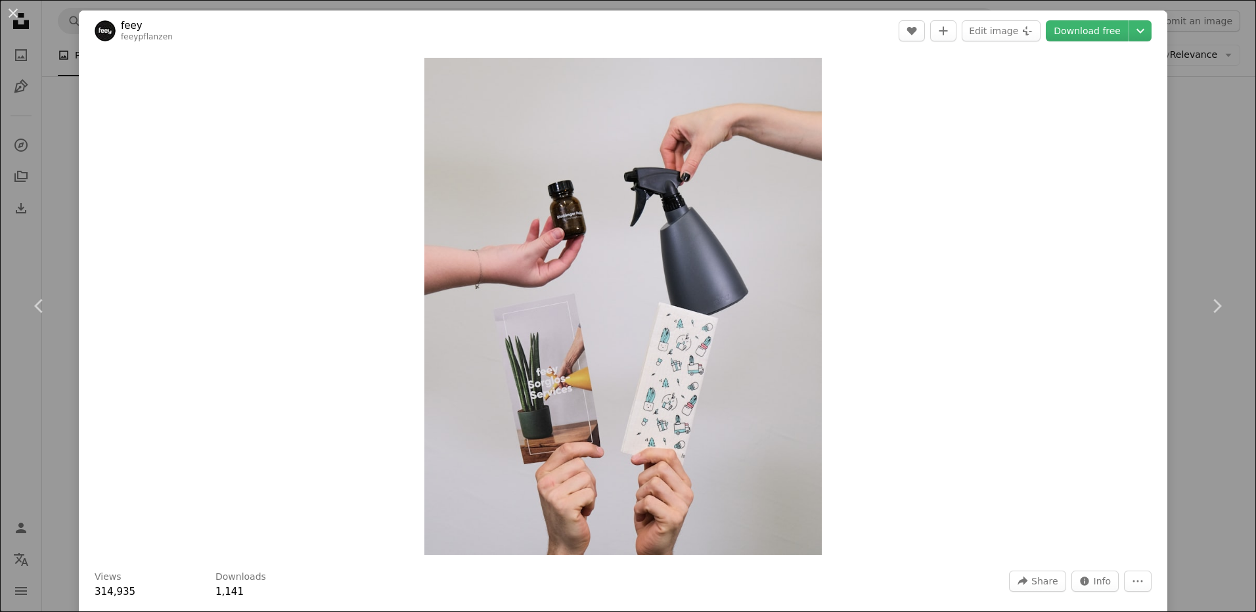
drag, startPoint x: 1224, startPoint y: 132, endPoint x: 1184, endPoint y: 190, distance: 70.9
click at [1224, 132] on div "An X shape Chevron left Chevron right feey feeypflanzen A heart A plus sign Edi…" at bounding box center [628, 306] width 1256 height 612
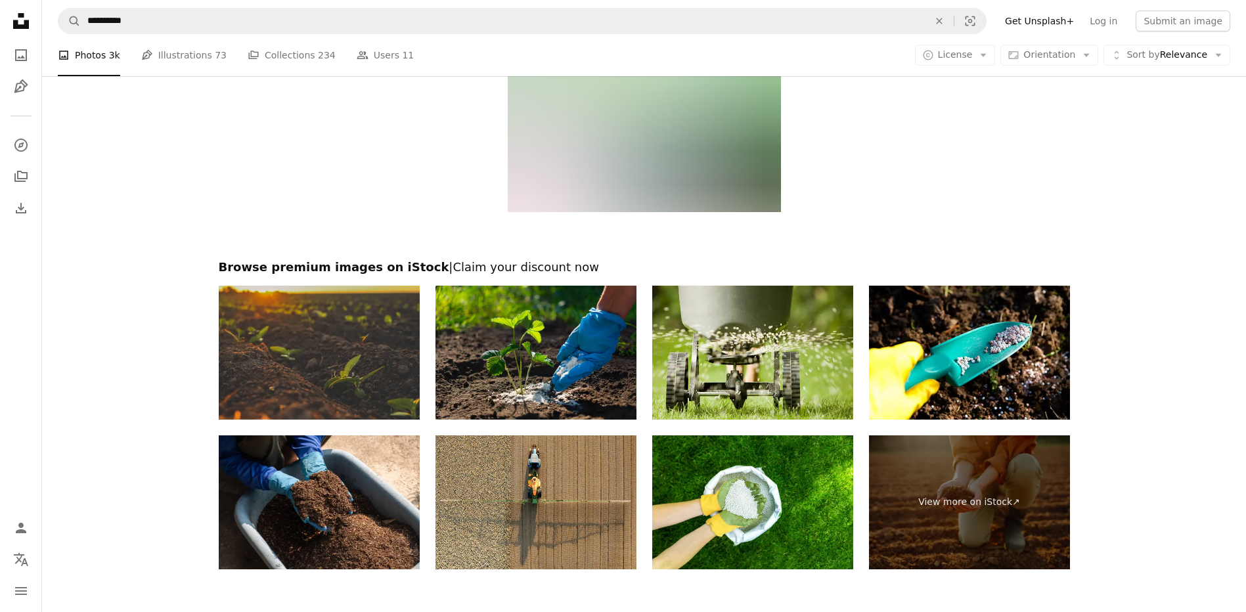
scroll to position [6979, 0]
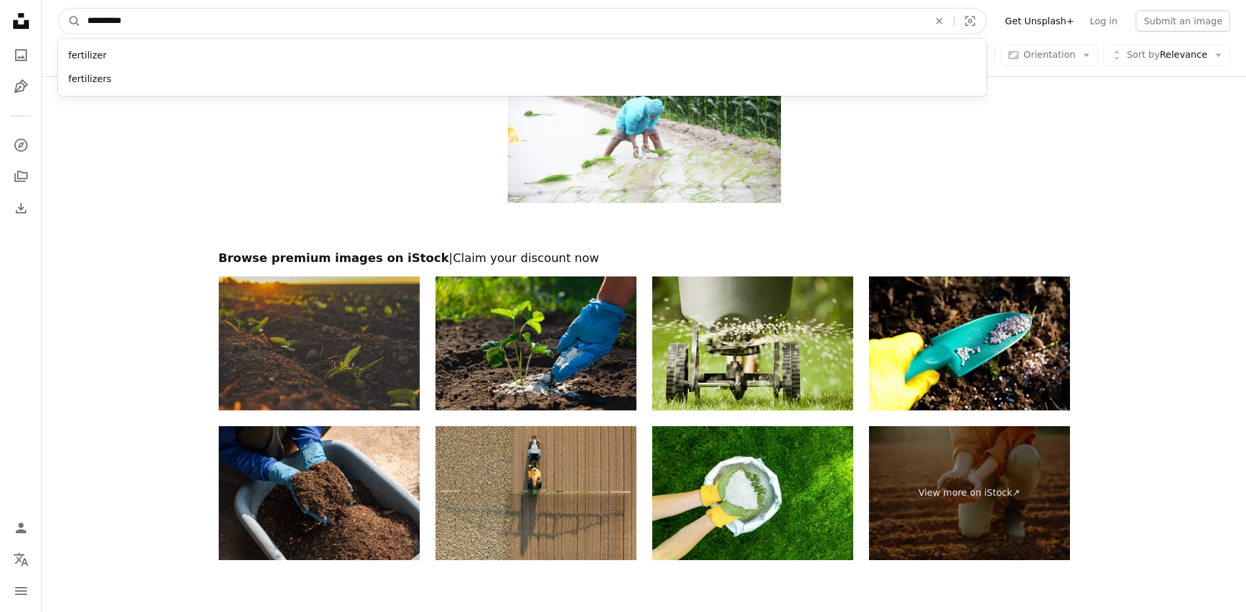
drag, startPoint x: 296, startPoint y: 19, endPoint x: -3, endPoint y: 76, distance: 304.2
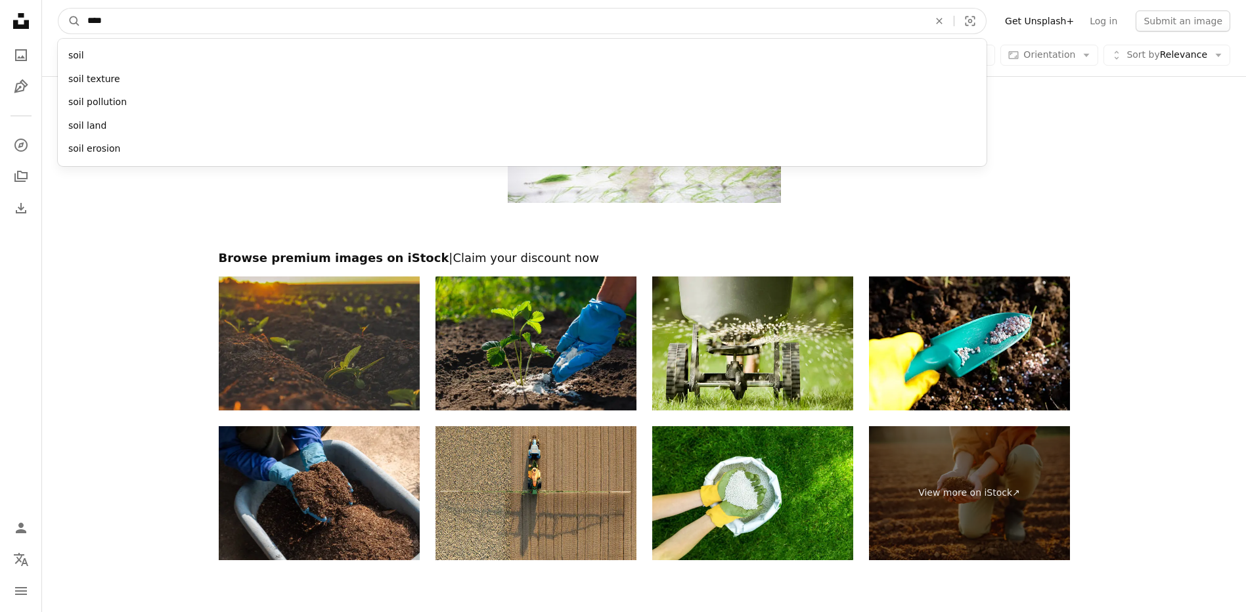
type input "****"
click at [58, 9] on button "A magnifying glass" at bounding box center [69, 21] width 22 height 25
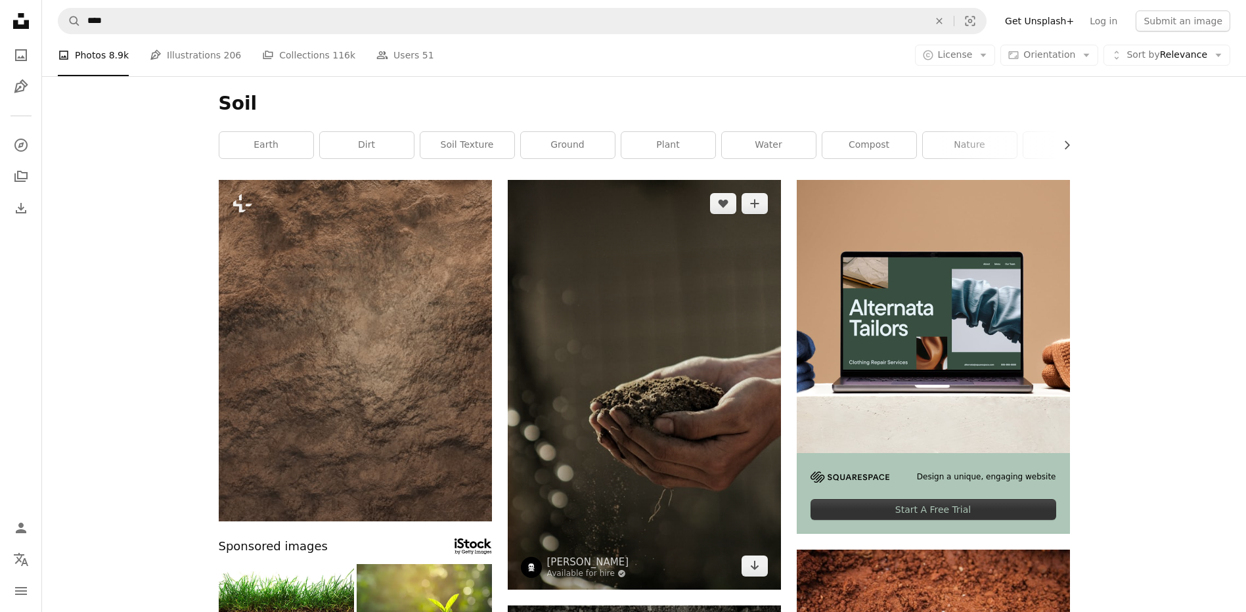
click at [669, 370] on img at bounding box center [644, 385] width 273 height 410
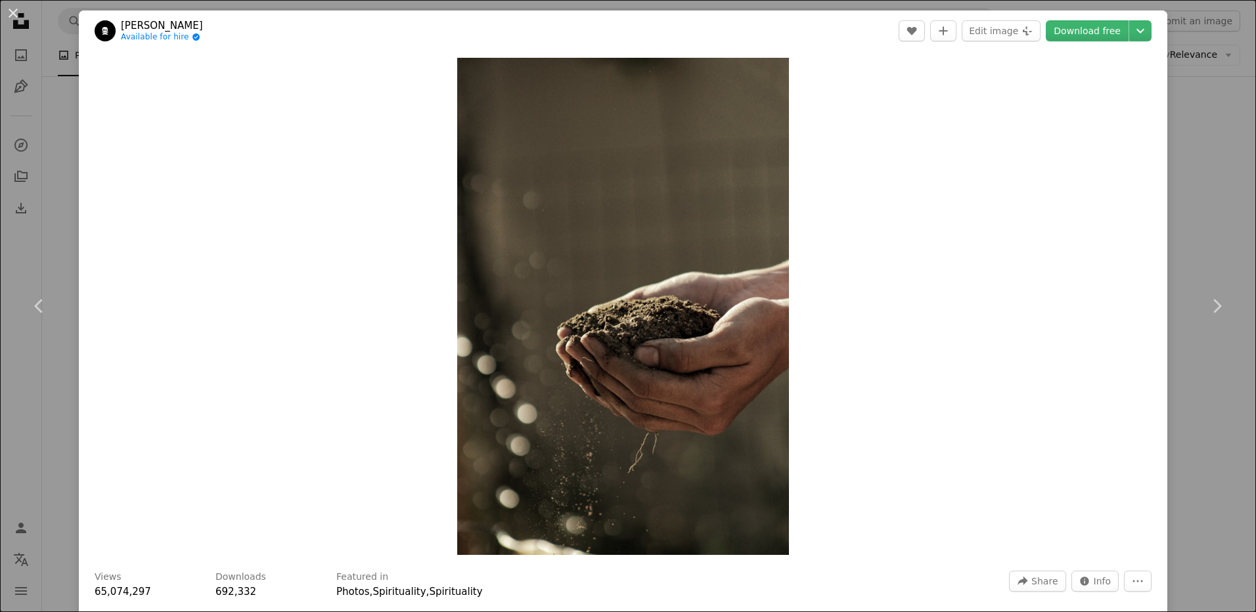
drag, startPoint x: 1234, startPoint y: 109, endPoint x: 1207, endPoint y: 151, distance: 49.6
click at [1233, 109] on div "An X shape Chevron left Chevron right [PERSON_NAME] Available for hire A checkm…" at bounding box center [628, 306] width 1256 height 612
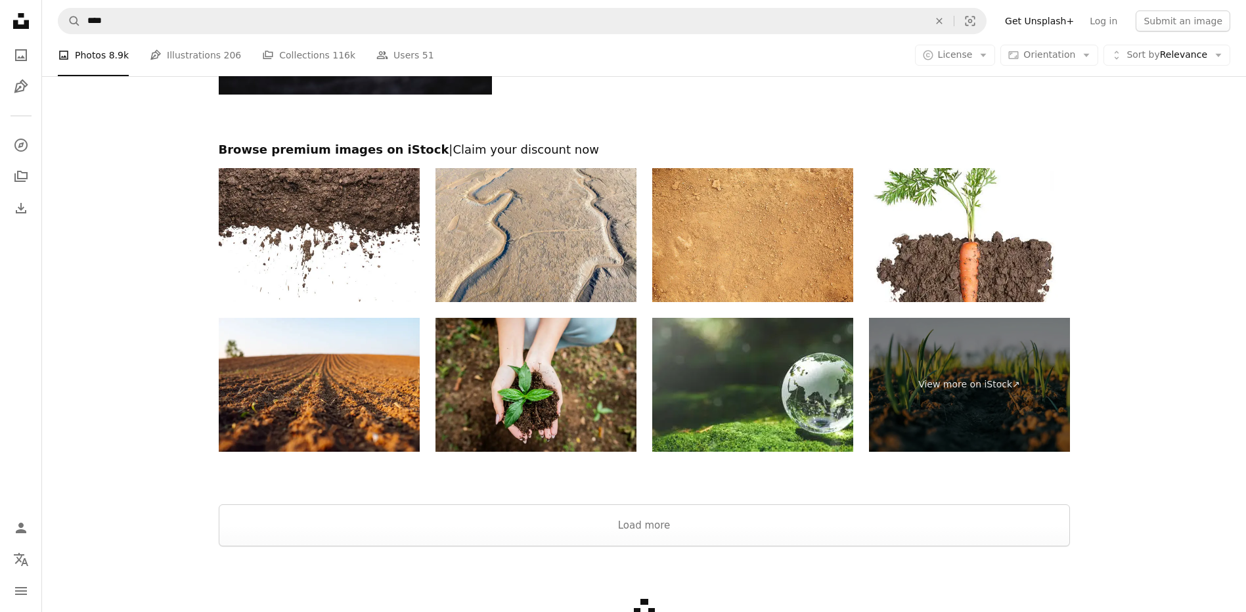
scroll to position [1969, 0]
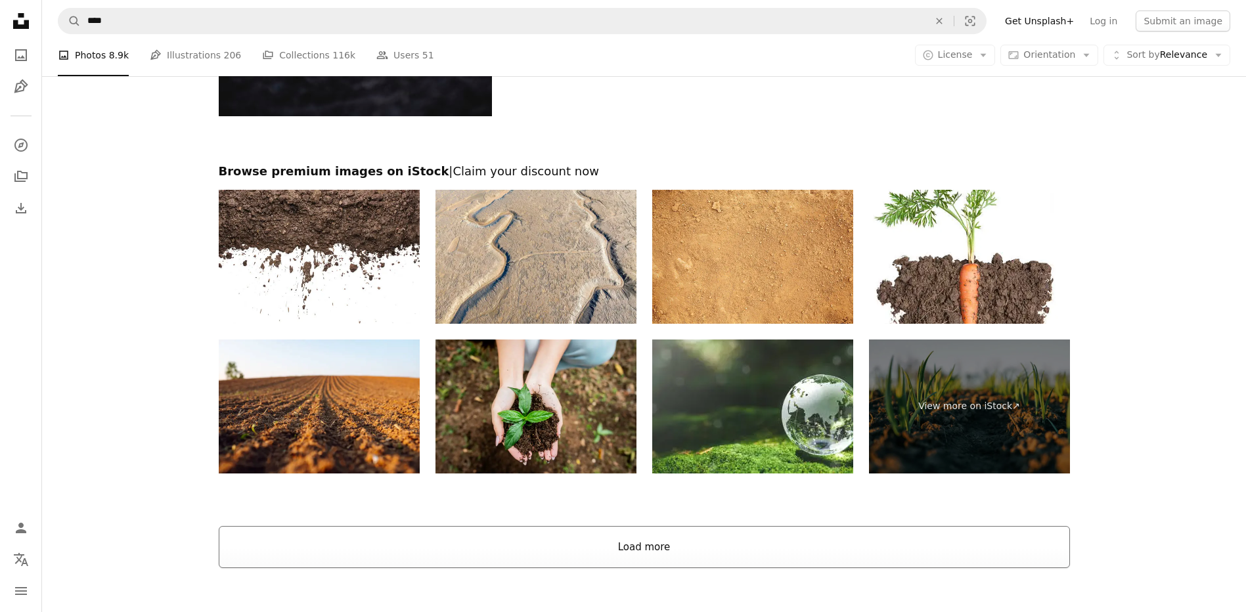
click at [850, 546] on button "Load more" at bounding box center [644, 547] width 851 height 42
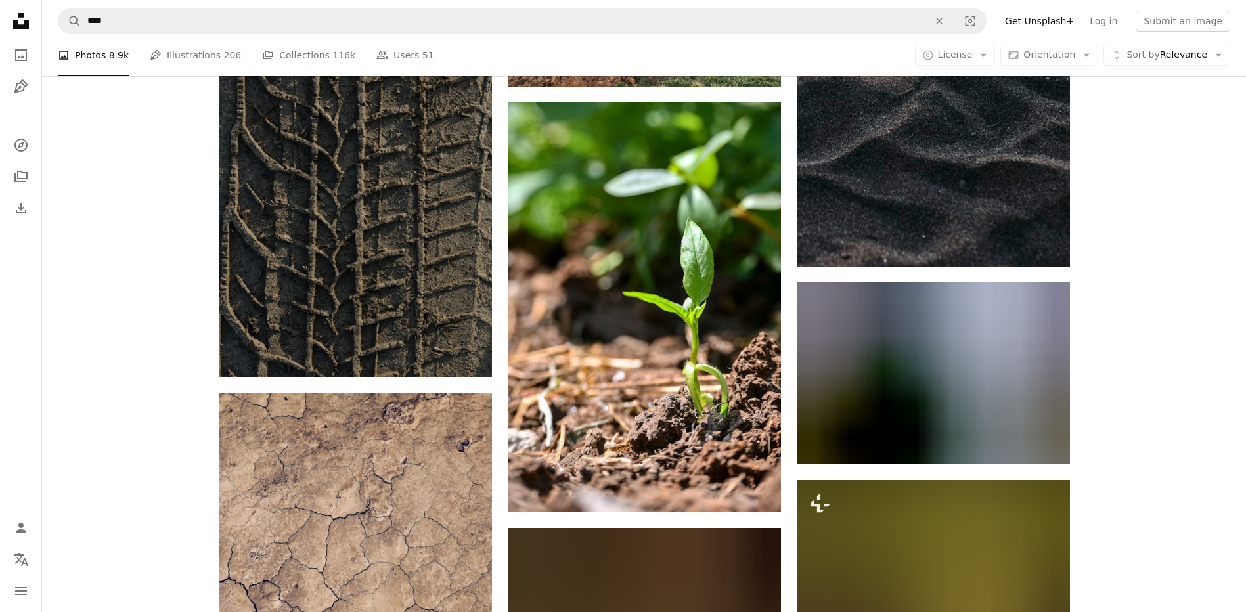
scroll to position [2539, 0]
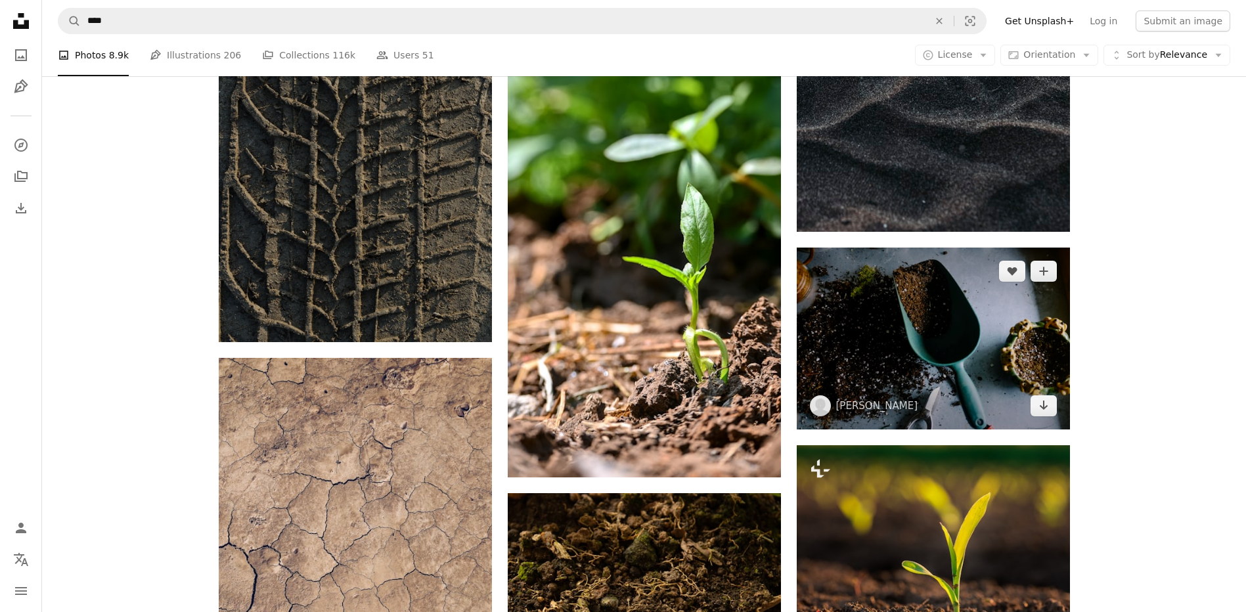
click at [933, 329] on img at bounding box center [933, 339] width 273 height 182
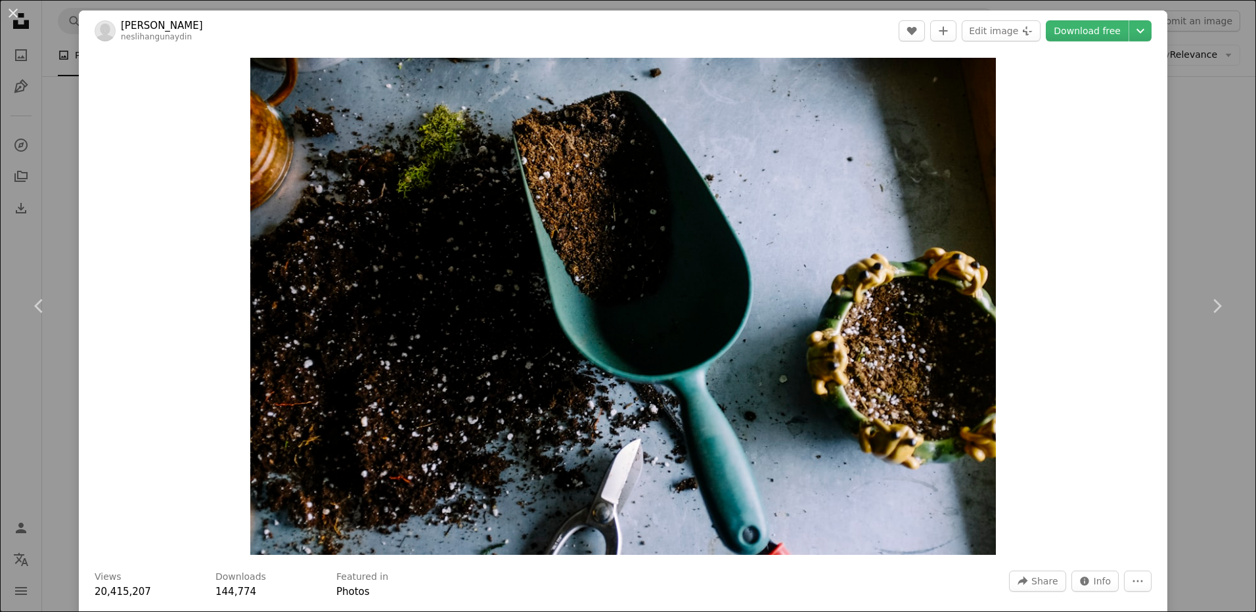
click at [1237, 179] on div "An X shape Chevron left Chevron right [PERSON_NAME] neslihangunaydin A heart A …" at bounding box center [628, 306] width 1256 height 612
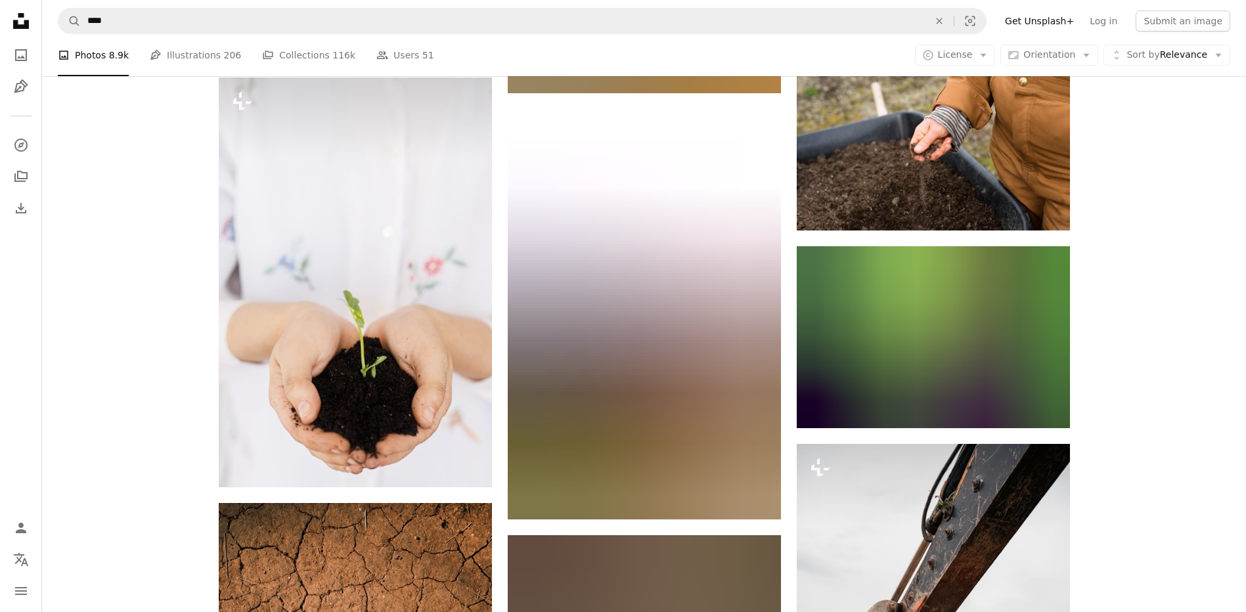
scroll to position [4803, 0]
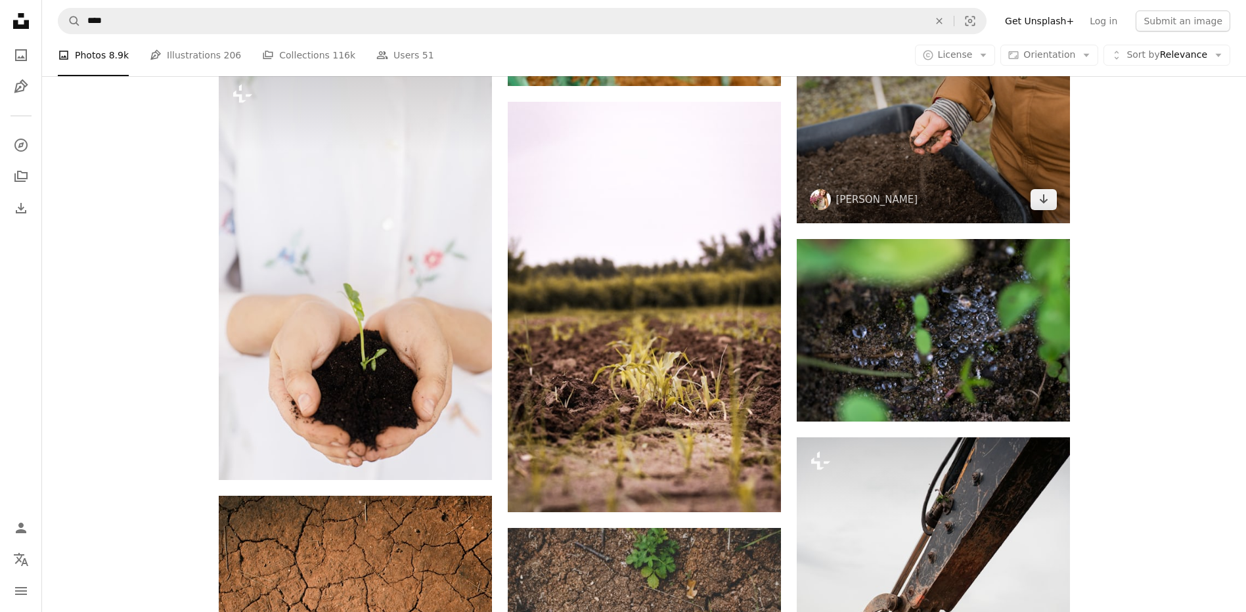
click at [948, 189] on img at bounding box center [933, 132] width 273 height 182
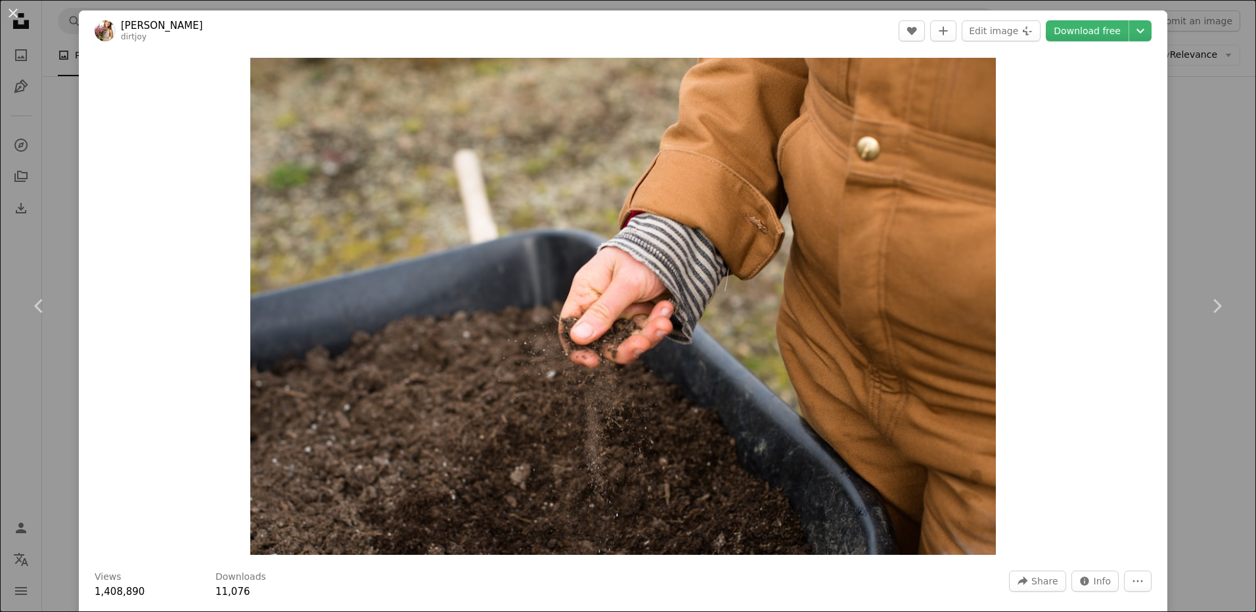
click at [1222, 174] on div "An X shape Chevron left Chevron right [PERSON_NAME] dirtjoy A heart A plus sign…" at bounding box center [628, 306] width 1256 height 612
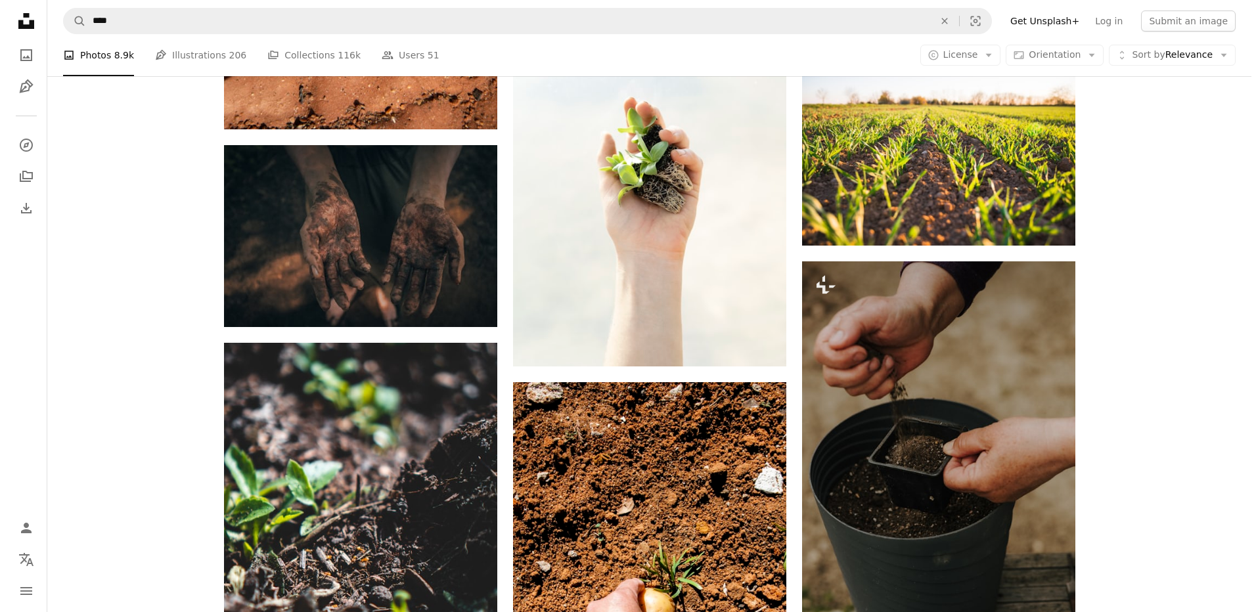
scroll to position [5810, 0]
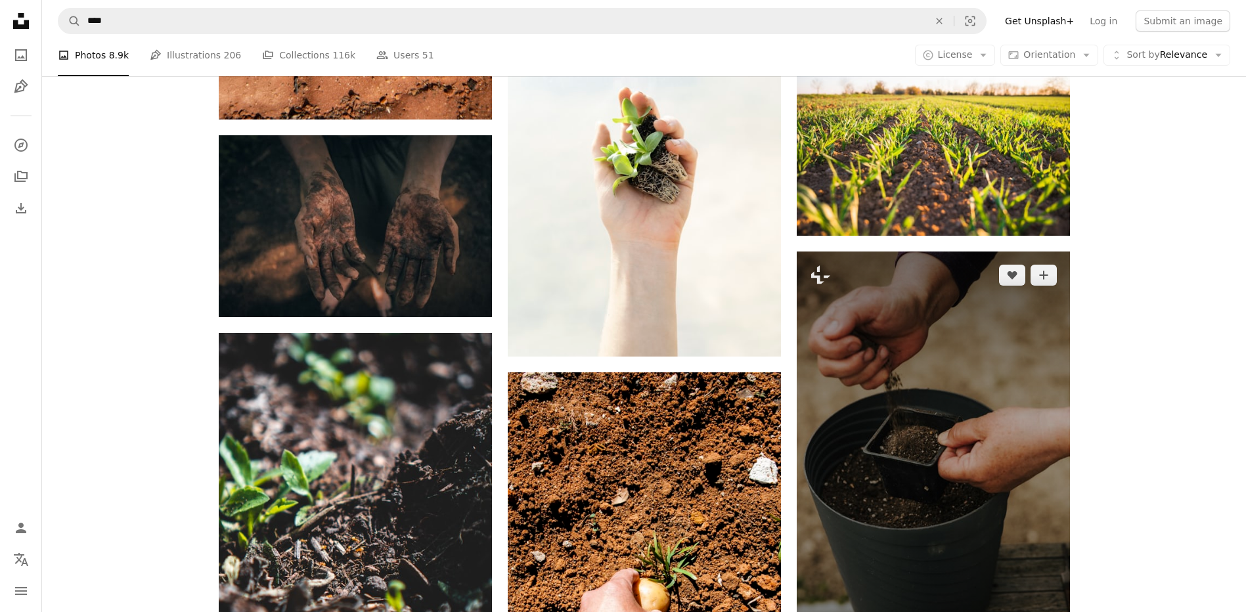
click at [951, 435] on img at bounding box center [933, 457] width 273 height 410
